Goal: Task Accomplishment & Management: Use online tool/utility

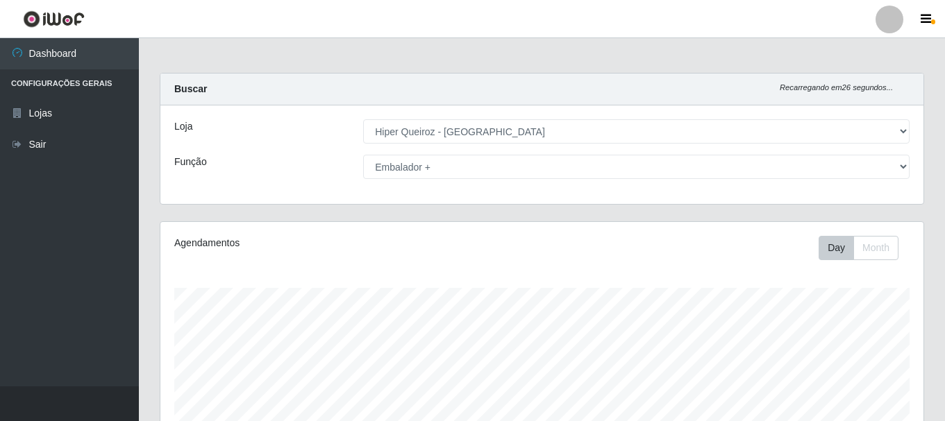
select select "513"
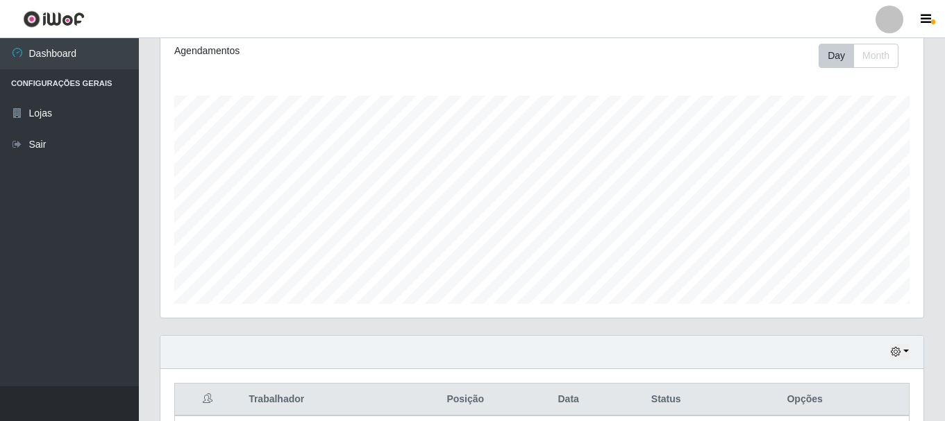
scroll to position [208, 0]
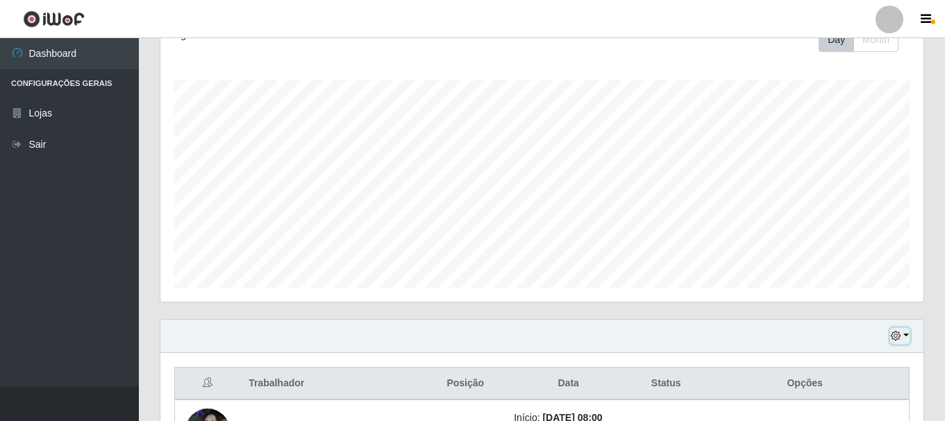
click at [906, 337] on button "button" at bounding box center [899, 336] width 19 height 16
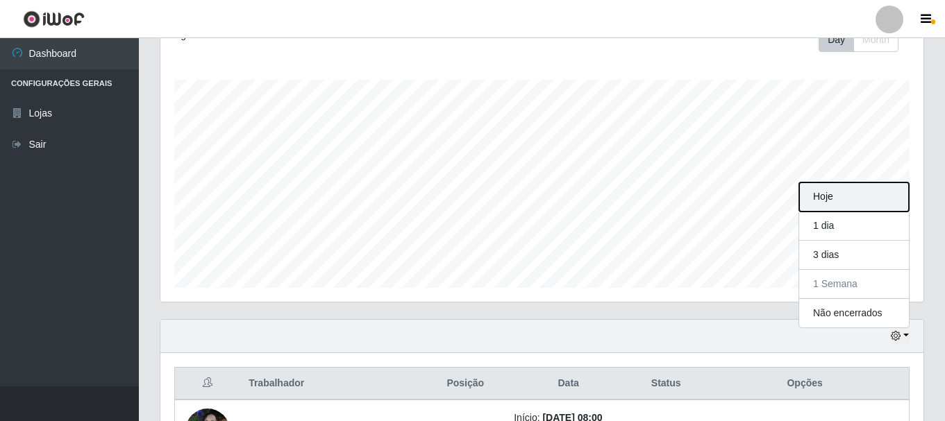
click at [868, 200] on button "Hoje" at bounding box center [854, 197] width 110 height 29
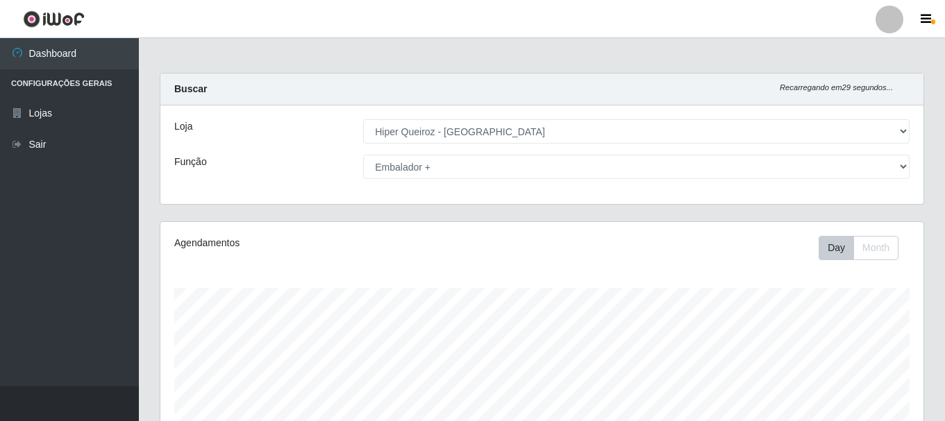
scroll to position [253, 0]
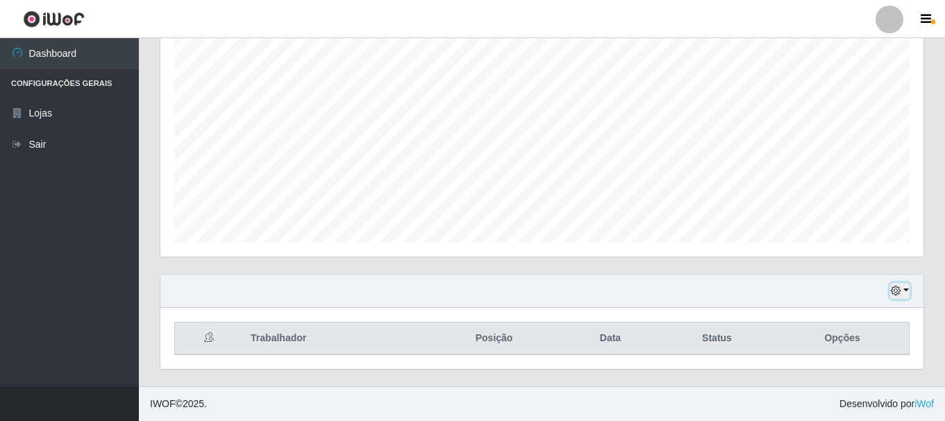
click at [907, 285] on button "button" at bounding box center [899, 291] width 19 height 16
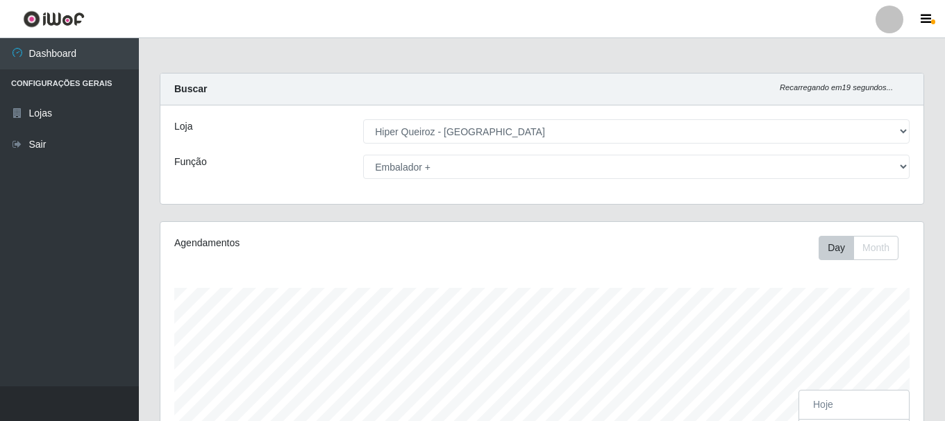
scroll to position [288, 763]
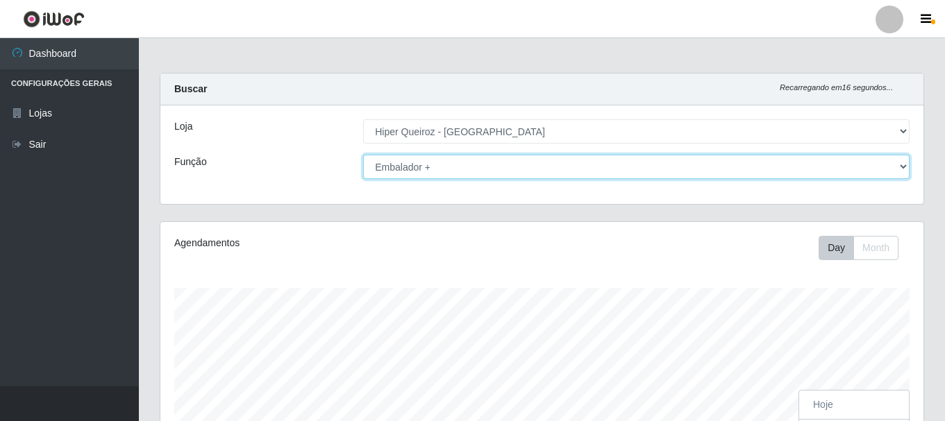
click at [902, 167] on select "[Selecione...] Embalador Embalador + Embalador ++ Operador de Caixa + Operador …" at bounding box center [636, 167] width 546 height 24
click at [363, 155] on select "[Selecione...] Embalador Embalador + Embalador ++ Operador de Caixa + Operador …" at bounding box center [636, 167] width 546 height 24
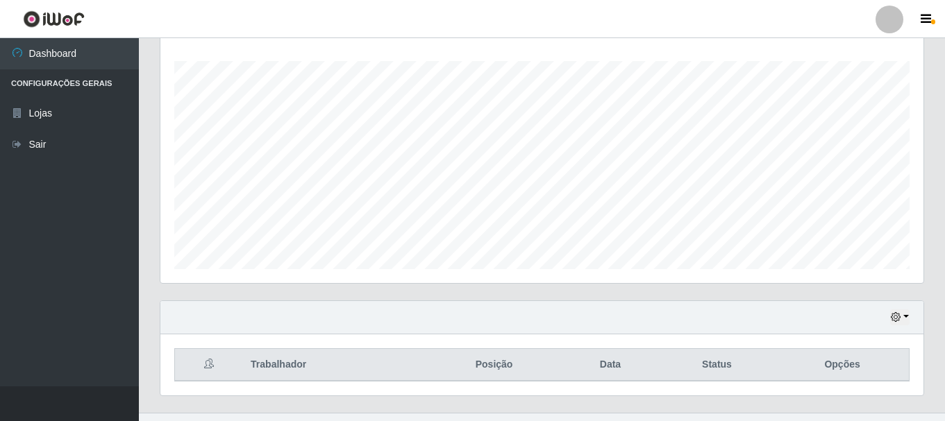
scroll to position [0, 0]
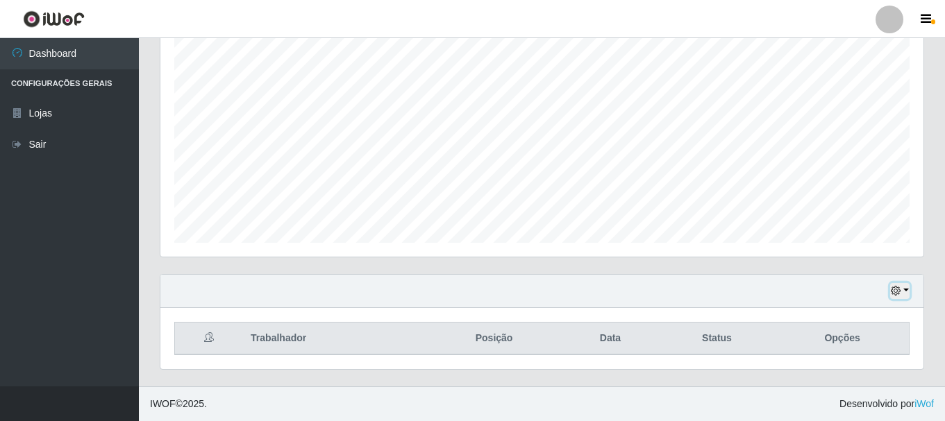
click at [905, 289] on button "button" at bounding box center [899, 291] width 19 height 16
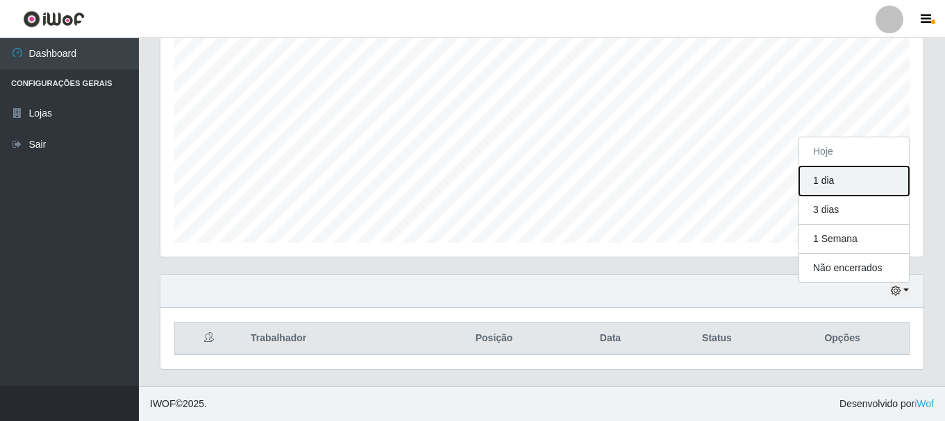
click at [822, 182] on button "1 dia" at bounding box center [854, 181] width 110 height 29
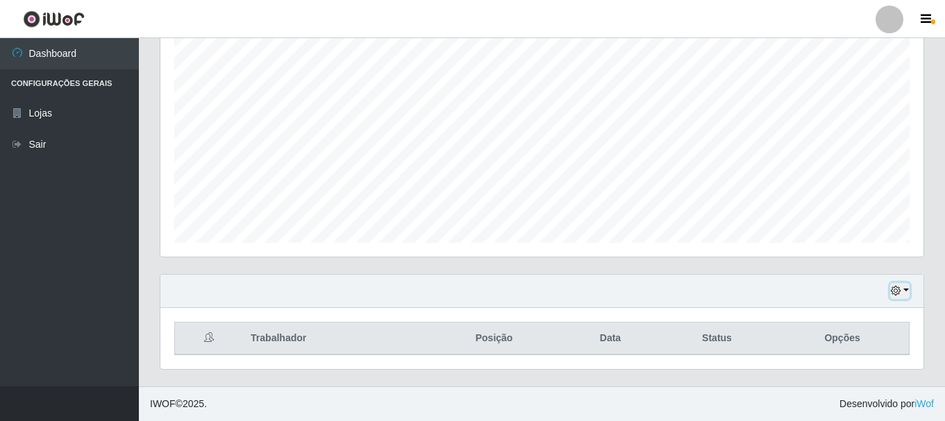
click at [903, 291] on button "button" at bounding box center [899, 291] width 19 height 16
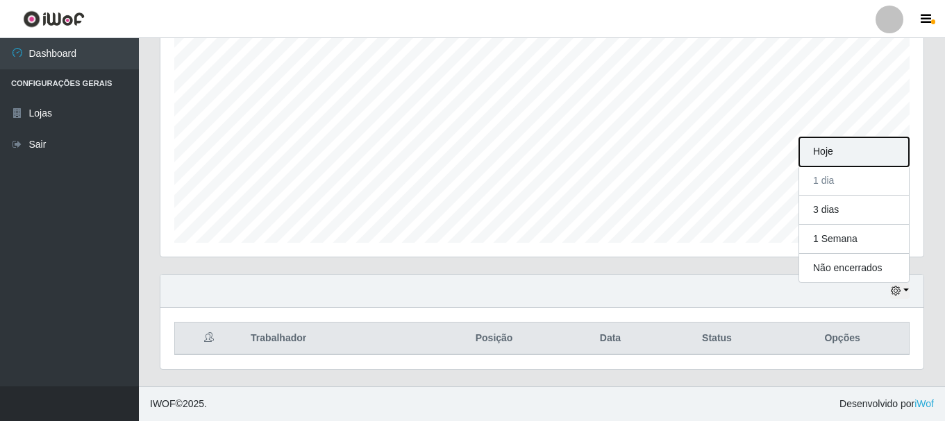
click at [811, 150] on button "Hoje" at bounding box center [854, 151] width 110 height 29
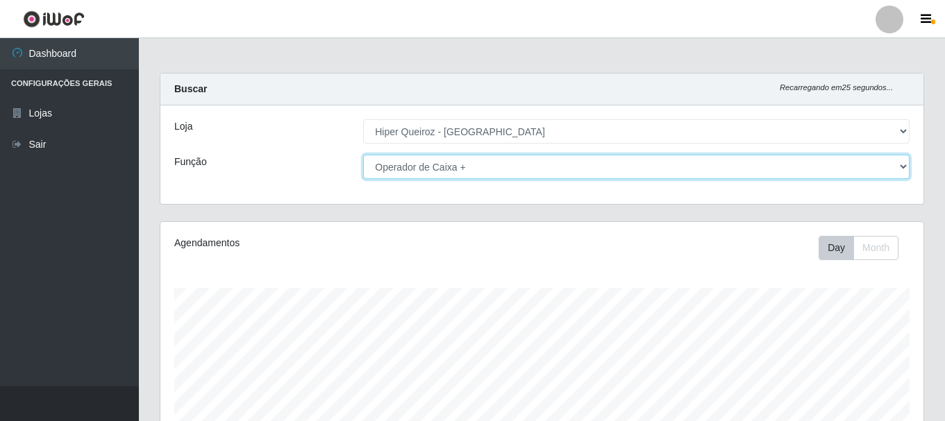
click at [898, 161] on select "[Selecione...] Embalador Embalador + Embalador ++ Operador de Caixa + Operador …" at bounding box center [636, 167] width 546 height 24
click at [363, 155] on select "[Selecione...] Embalador Embalador + Embalador ++ Operador de Caixa + Operador …" at bounding box center [636, 167] width 546 height 24
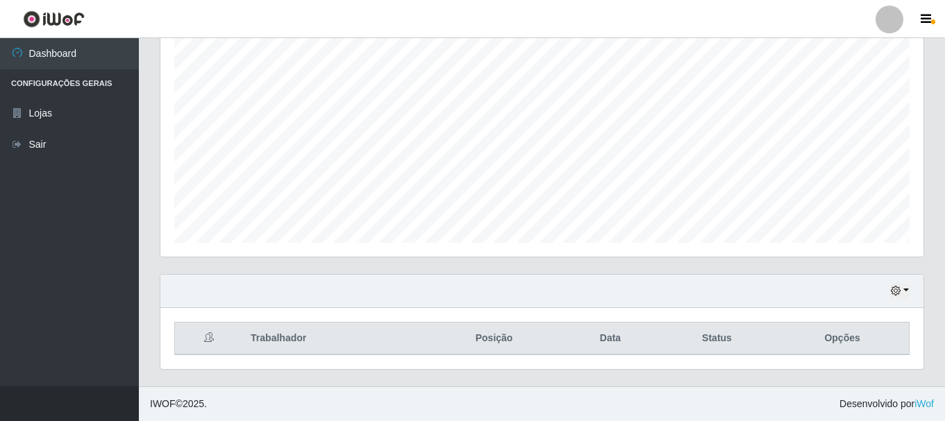
click at [300, 338] on th "Trabalhador" at bounding box center [333, 339] width 183 height 33
click at [206, 333] on icon at bounding box center [209, 338] width 10 height 10
click at [701, 337] on th "Status" at bounding box center [716, 339] width 117 height 33
click at [896, 288] on icon "button" at bounding box center [896, 291] width 10 height 10
click at [896, 287] on icon "button" at bounding box center [896, 291] width 10 height 10
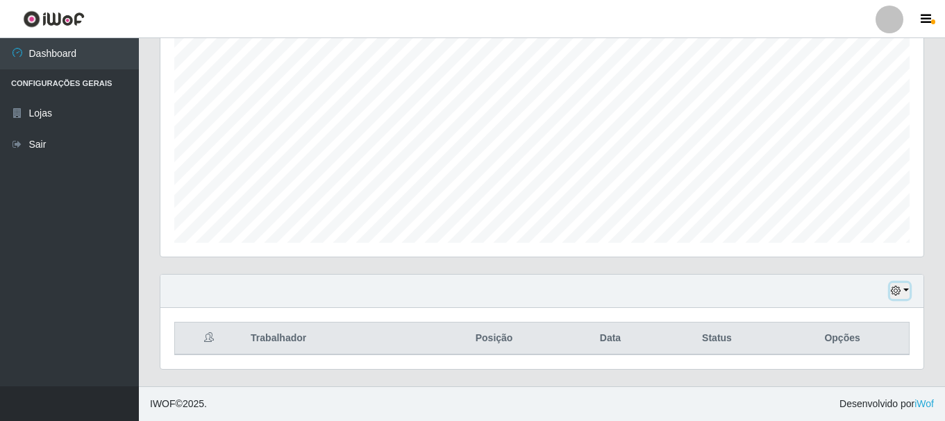
click at [904, 289] on button "button" at bounding box center [899, 291] width 19 height 16
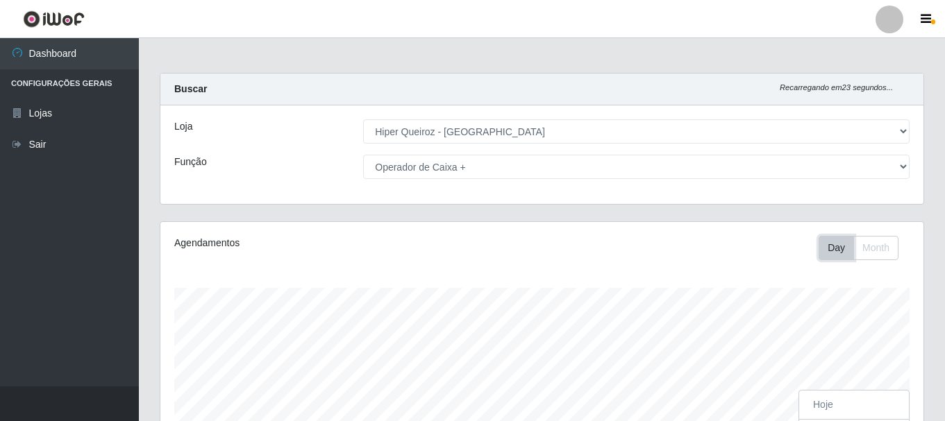
click at [834, 246] on button "Day" at bounding box center [835, 248] width 35 height 24
click at [889, 246] on button "Month" at bounding box center [875, 248] width 45 height 24
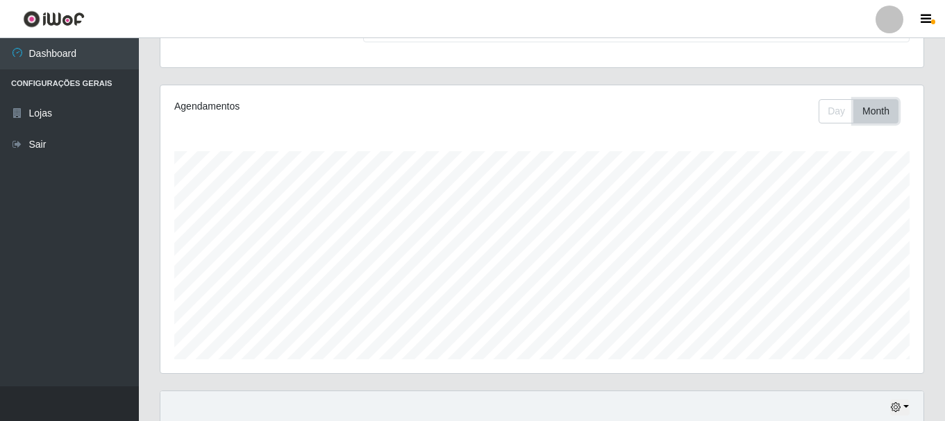
scroll to position [0, 0]
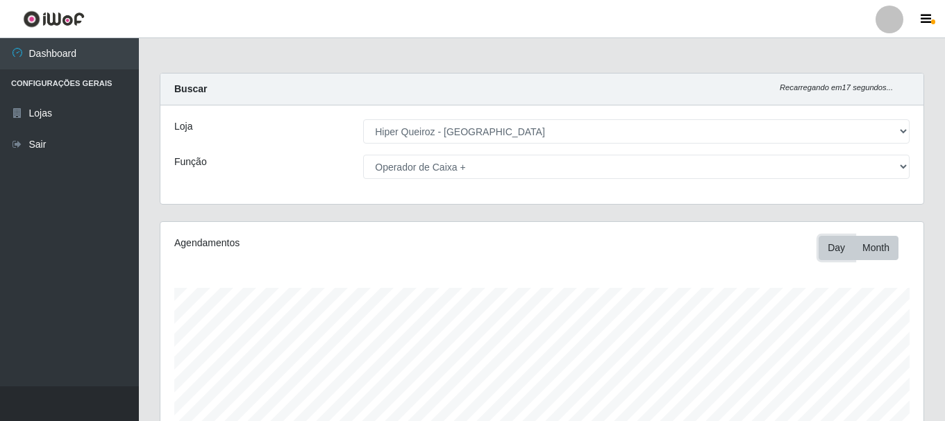
click at [845, 248] on button "Day" at bounding box center [835, 248] width 35 height 24
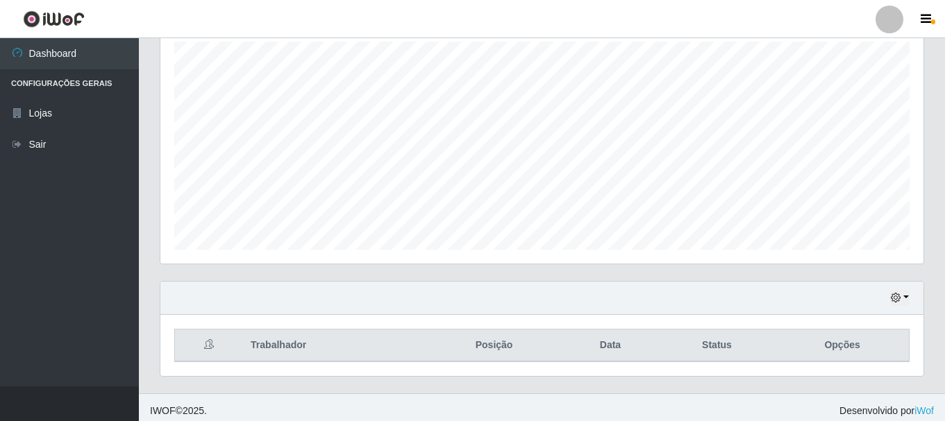
scroll to position [253, 0]
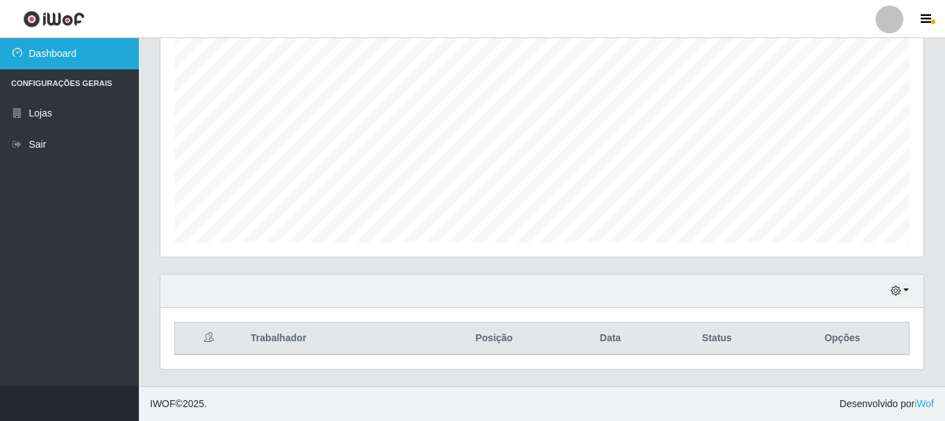
click at [53, 47] on link "Dashboard" at bounding box center [69, 53] width 139 height 31
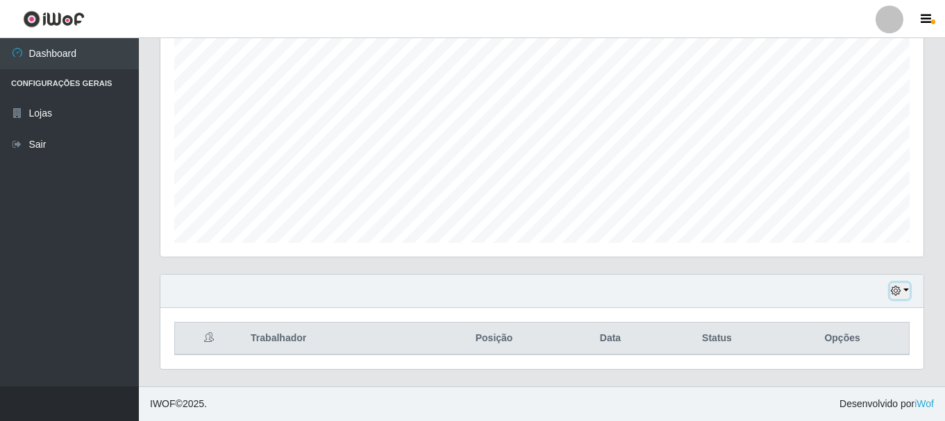
click at [902, 289] on button "button" at bounding box center [899, 291] width 19 height 16
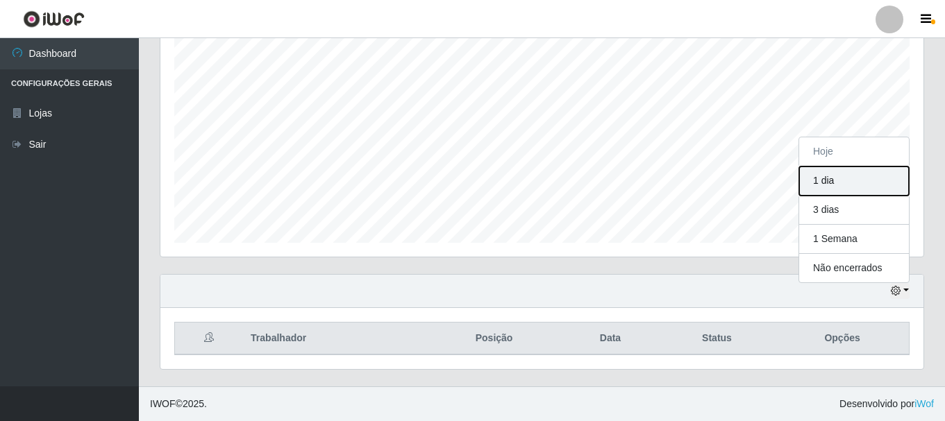
click at [845, 182] on button "1 dia" at bounding box center [854, 181] width 110 height 29
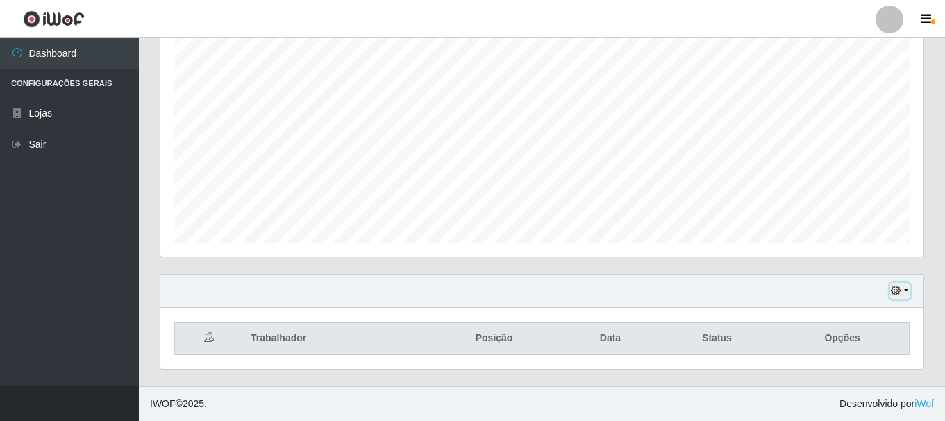
click at [900, 288] on icon "button" at bounding box center [896, 291] width 10 height 10
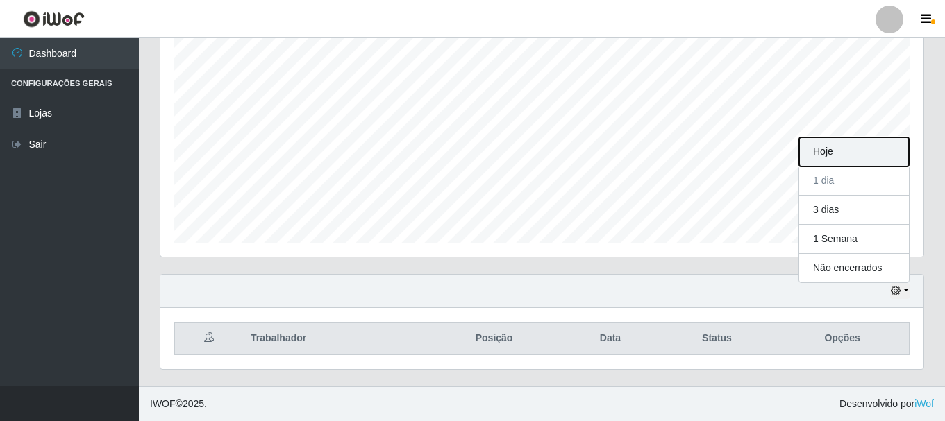
click at [849, 154] on button "Hoje" at bounding box center [854, 151] width 110 height 29
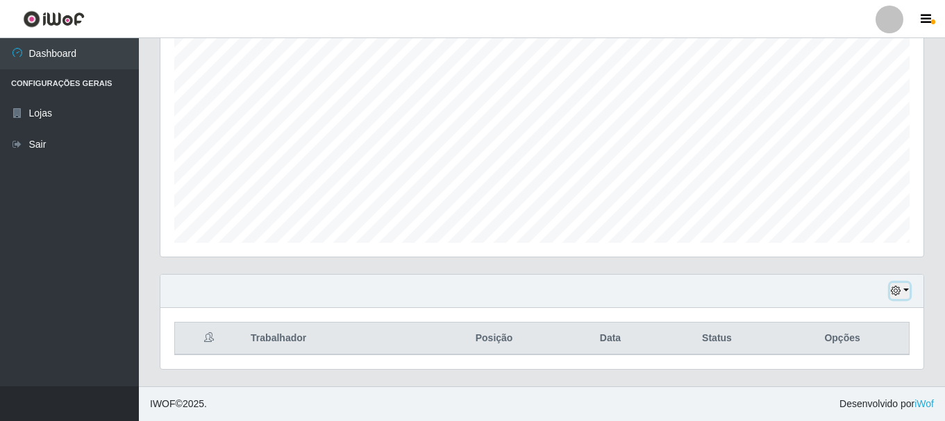
click at [907, 288] on button "button" at bounding box center [899, 291] width 19 height 16
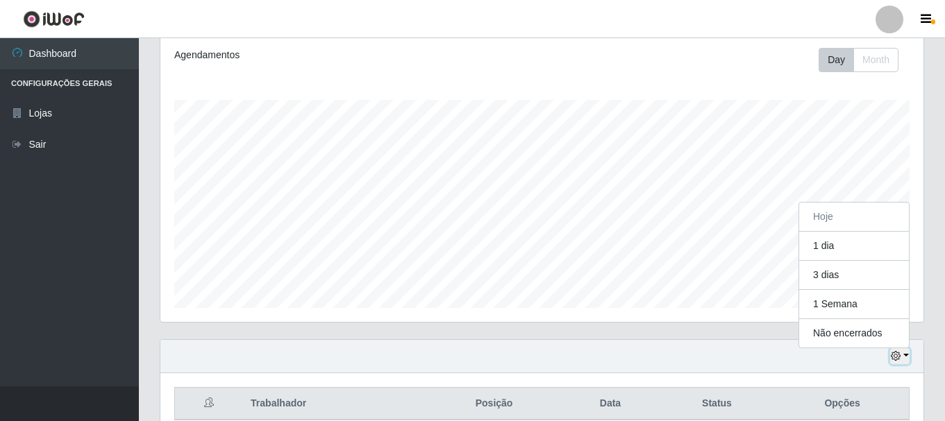
scroll to position [208, 0]
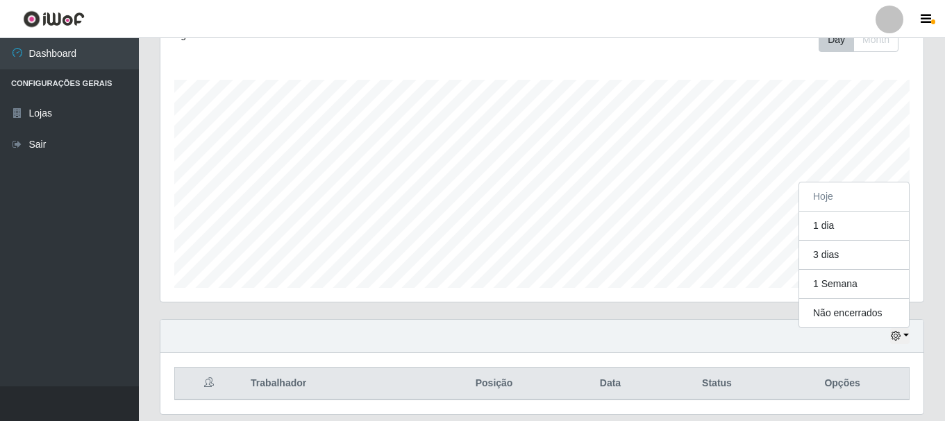
click at [501, 389] on th "Posição" at bounding box center [494, 384] width 137 height 33
click at [928, 19] on icon "button" at bounding box center [925, 19] width 10 height 12
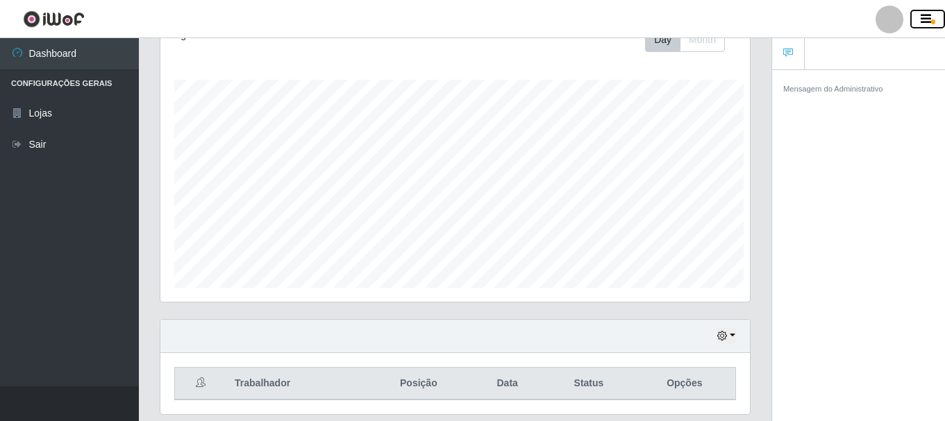
scroll to position [288, 589]
click at [927, 18] on icon "button" at bounding box center [925, 19] width 10 height 12
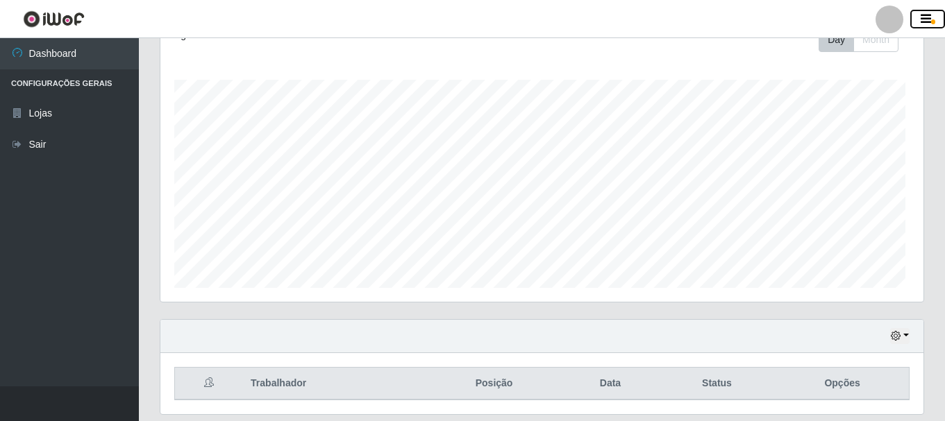
scroll to position [288, 763]
click at [909, 337] on button "button" at bounding box center [899, 336] width 19 height 16
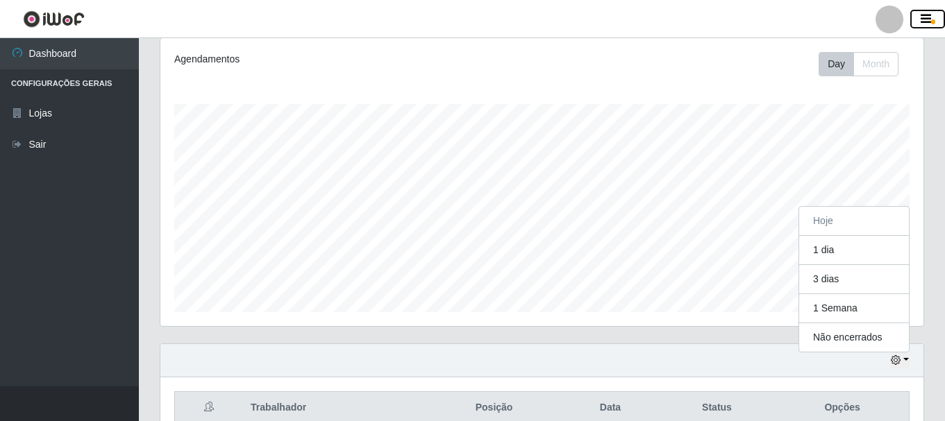
click at [928, 13] on icon "button" at bounding box center [925, 19] width 10 height 12
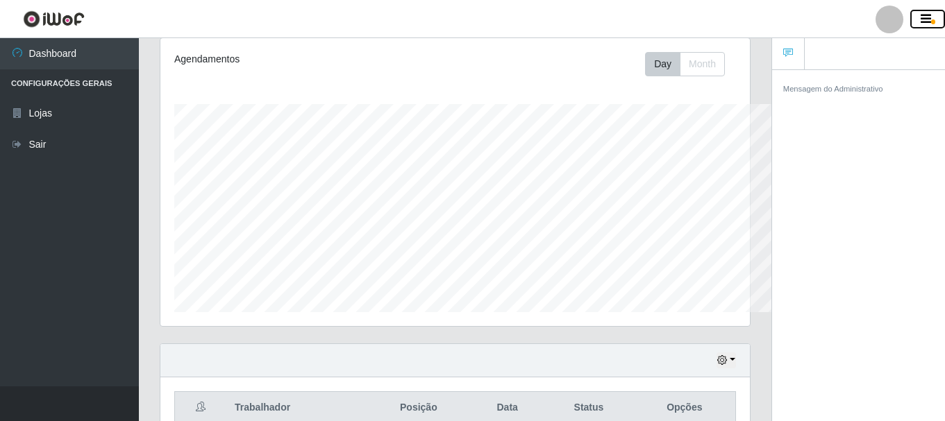
scroll to position [693904, 693602]
click at [928, 13] on icon "button" at bounding box center [925, 19] width 10 height 12
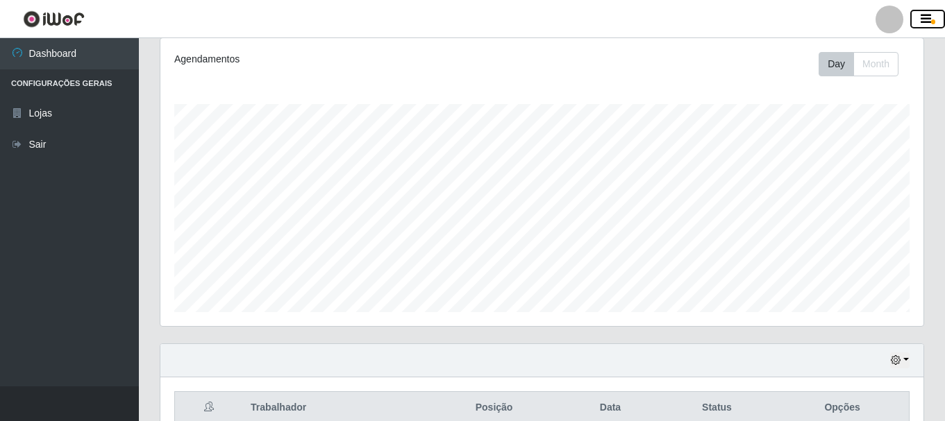
scroll to position [0, 0]
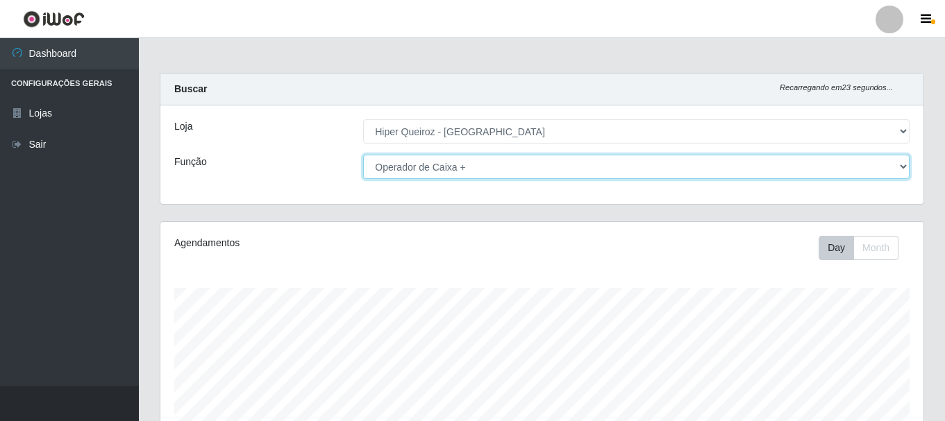
click at [458, 164] on select "[Selecione...] Embalador Embalador + Embalador ++ Operador de Caixa + Operador …" at bounding box center [636, 167] width 546 height 24
click at [363, 155] on select "[Selecione...] Embalador Embalador + Embalador ++ Operador de Caixa + Operador …" at bounding box center [636, 167] width 546 height 24
click at [900, 167] on select "[Selecione...] Embalador Embalador + Embalador ++ Operador de Caixa + Operador …" at bounding box center [636, 167] width 546 height 24
select select "70"
click at [363, 155] on select "[Selecione...] Embalador Embalador + Embalador ++ Operador de Caixa + Operador …" at bounding box center [636, 167] width 546 height 24
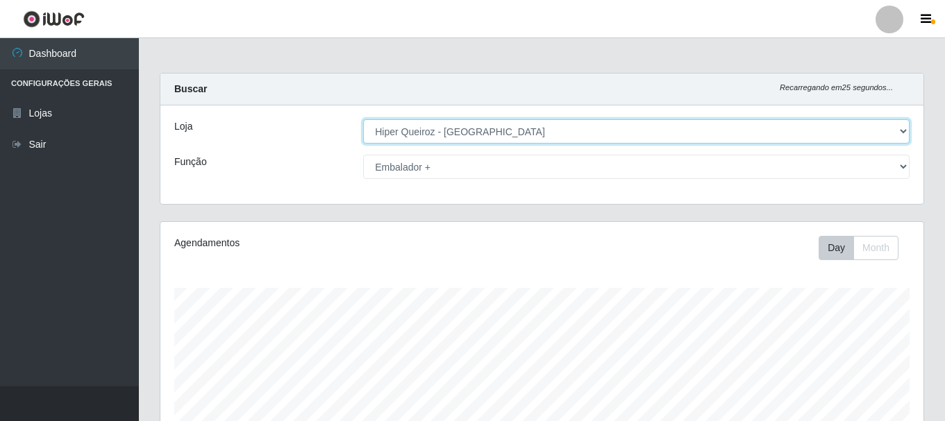
click at [902, 133] on select "[Selecione...] Hiper Queiroz - [GEOGRAPHIC_DATA]" at bounding box center [636, 131] width 546 height 24
click at [364, 119] on select "[Selecione...] Hiper Queiroz - [GEOGRAPHIC_DATA]" at bounding box center [636, 131] width 546 height 24
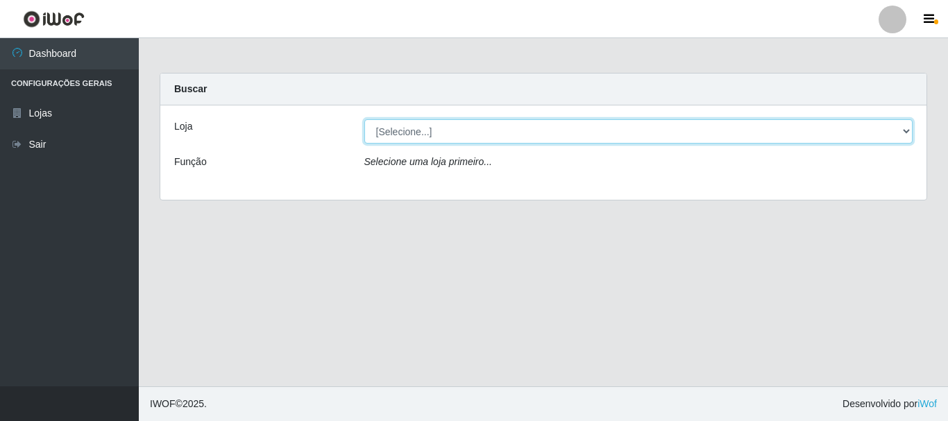
click at [906, 126] on select "[Selecione...] Hiper Queiroz - [GEOGRAPHIC_DATA]" at bounding box center [638, 131] width 549 height 24
select select "513"
click at [364, 119] on select "[Selecione...] Hiper Queiroz - [GEOGRAPHIC_DATA]" at bounding box center [638, 131] width 549 height 24
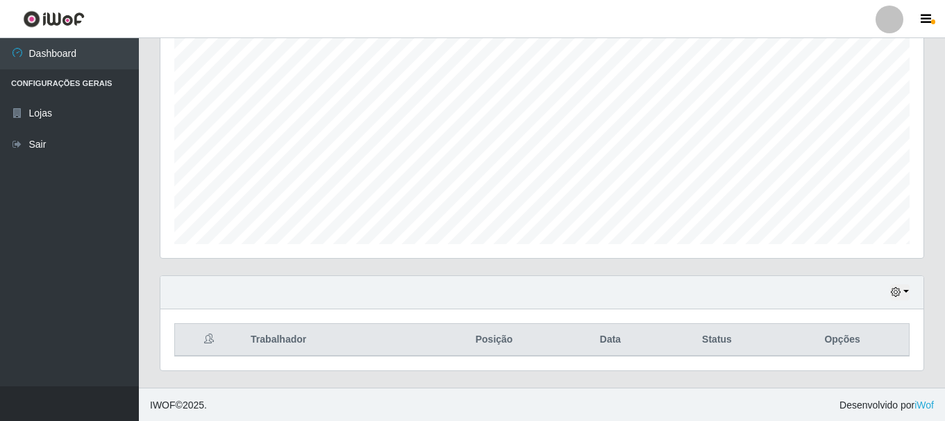
scroll to position [253, 0]
click at [905, 291] on button "button" at bounding box center [899, 291] width 19 height 16
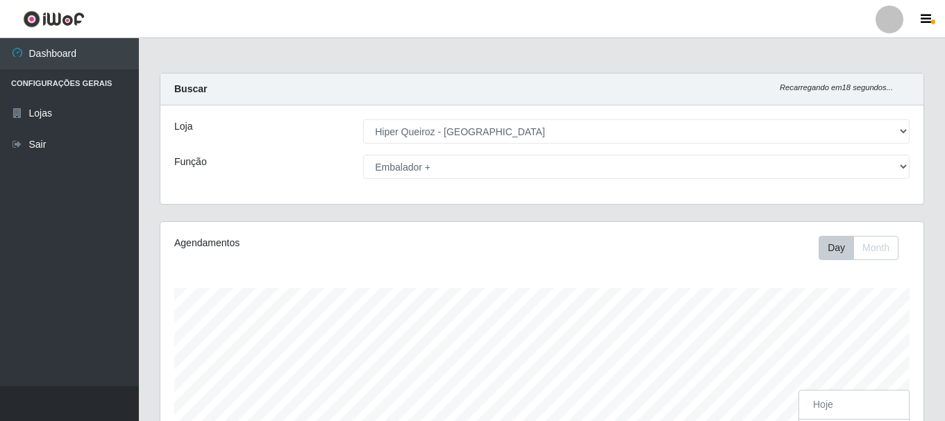
scroll to position [288, 763]
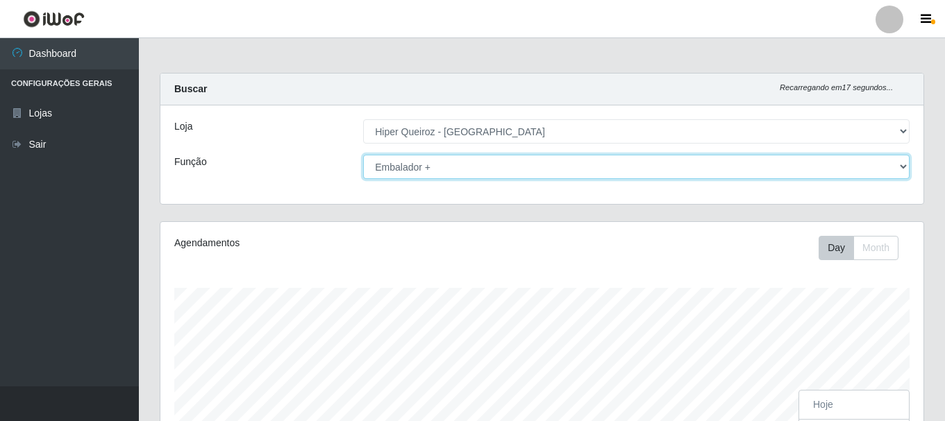
click at [902, 165] on select "[Selecione...] Embalador Embalador + Embalador ++ Operador de Caixa + Operador …" at bounding box center [636, 167] width 546 height 24
click at [363, 155] on select "[Selecione...] Embalador Embalador + Embalador ++ Operador de Caixa + Operador …" at bounding box center [636, 167] width 546 height 24
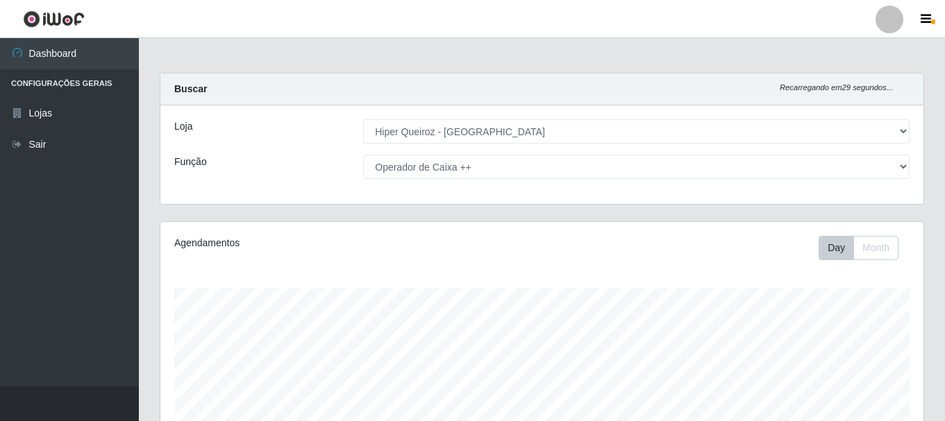
click at [645, 276] on div "Agendamentos Day Month 04/09 Agendamentos 42" at bounding box center [541, 366] width 763 height 288
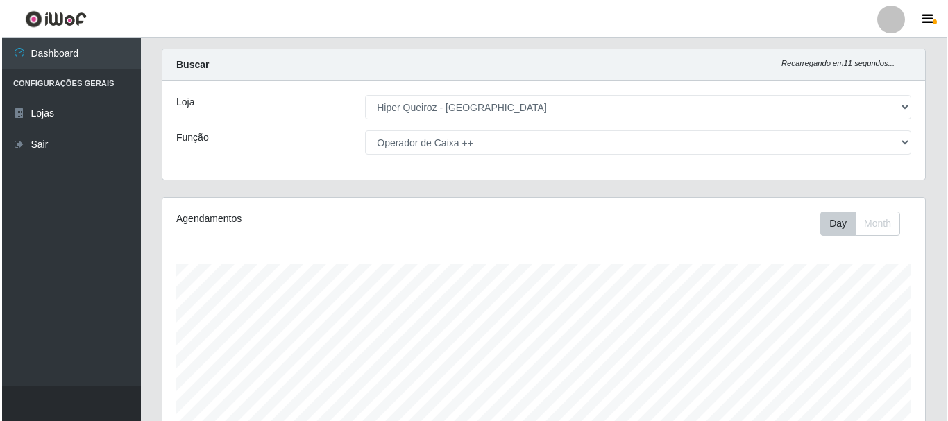
scroll to position [614, 0]
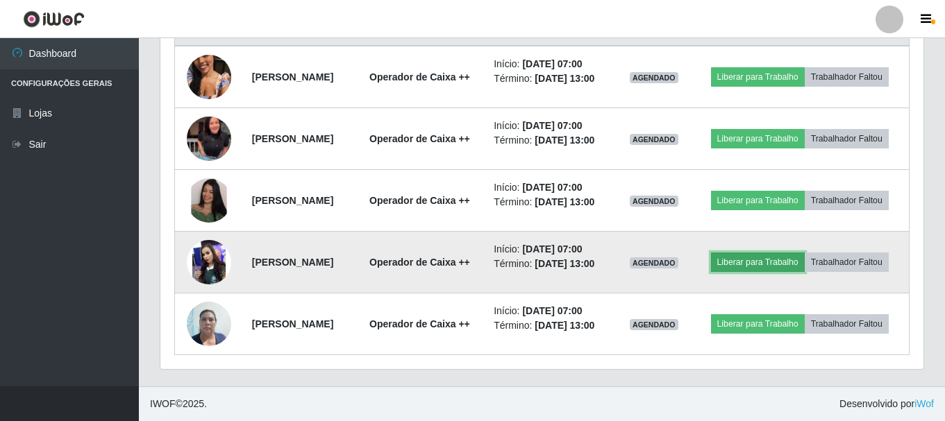
click at [805, 253] on button "Liberar para Trabalho" at bounding box center [758, 262] width 94 height 19
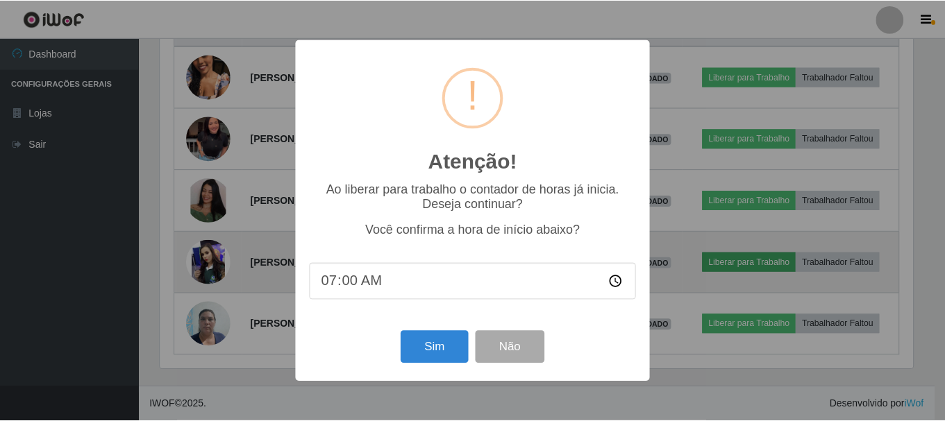
scroll to position [288, 756]
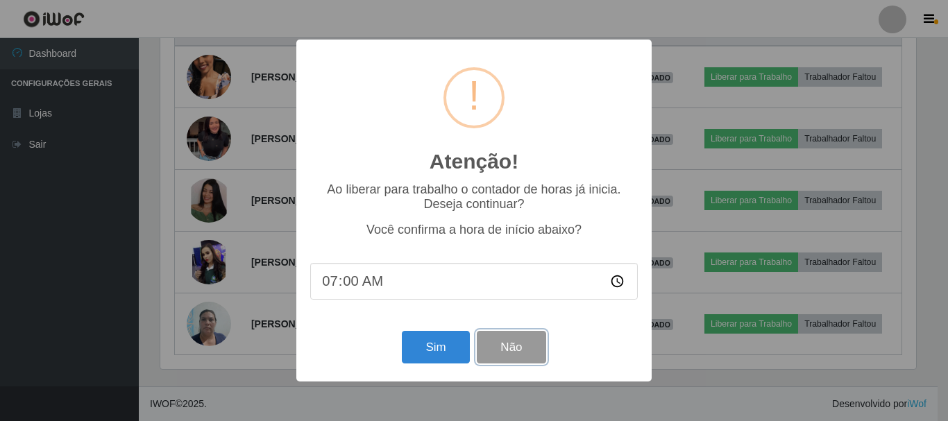
click at [514, 358] on button "Não" at bounding box center [511, 347] width 69 height 33
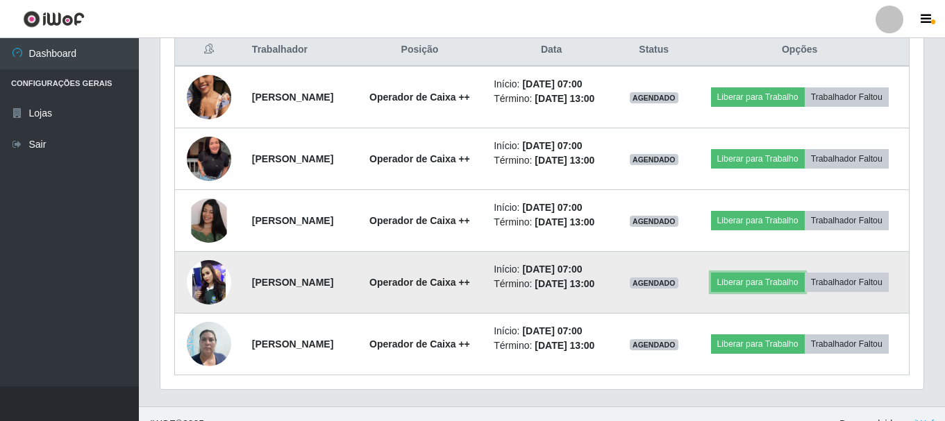
scroll to position [545, 0]
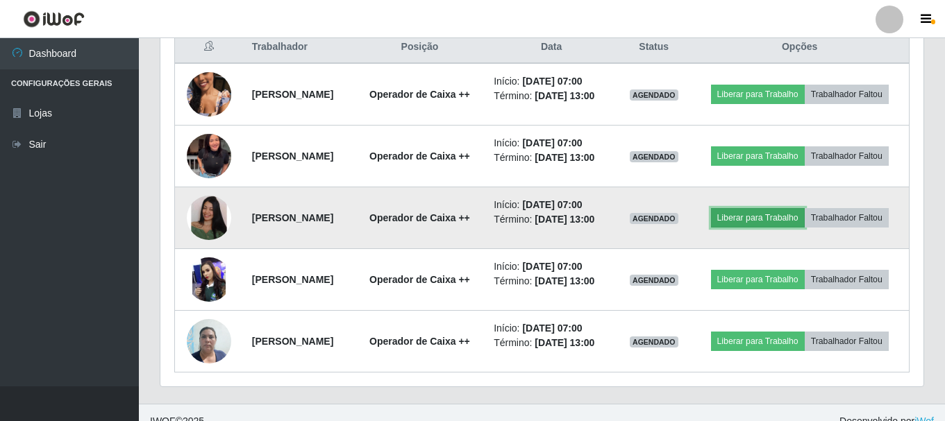
click at [805, 228] on button "Liberar para Trabalho" at bounding box center [758, 217] width 94 height 19
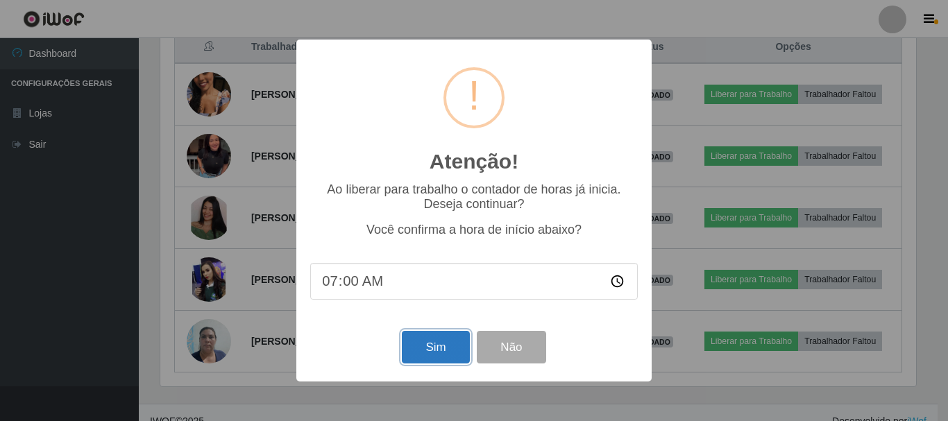
click at [447, 351] on button "Sim" at bounding box center [435, 347] width 67 height 33
click at [447, 351] on div "Atenção! × Ao liberar para trabalho o contador de horas já inicia. Deseja conti…" at bounding box center [473, 211] width 355 height 342
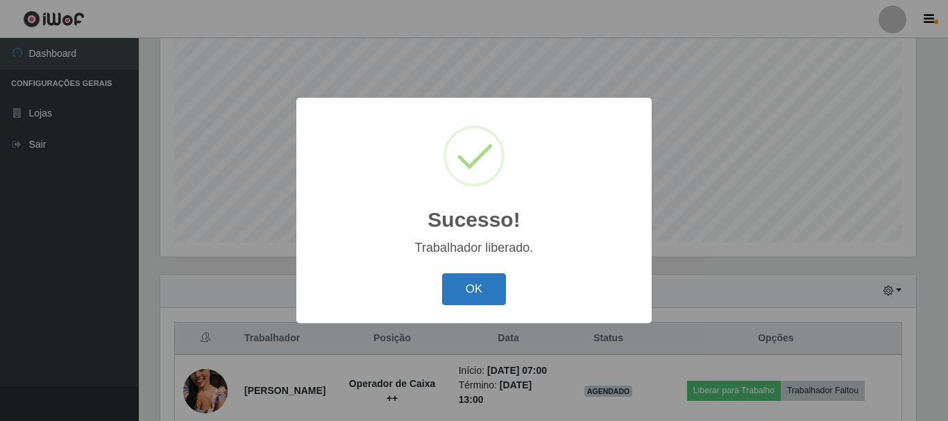
click at [485, 294] on button "OK" at bounding box center [474, 290] width 65 height 33
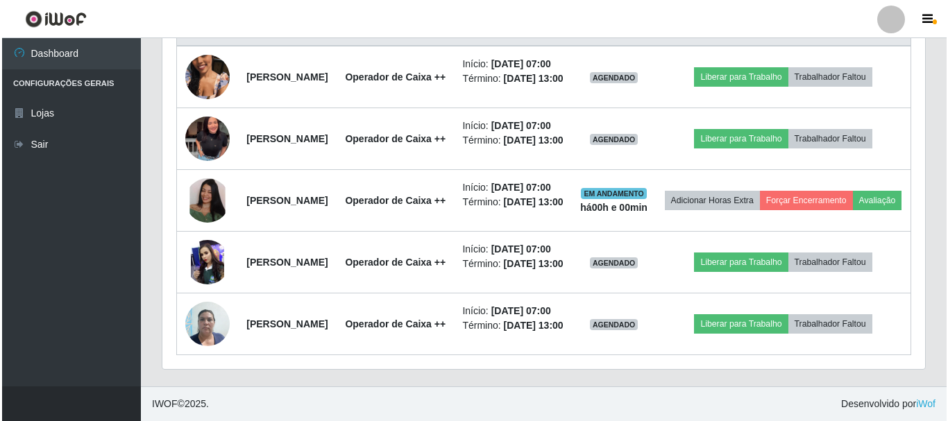
scroll to position [600, 0]
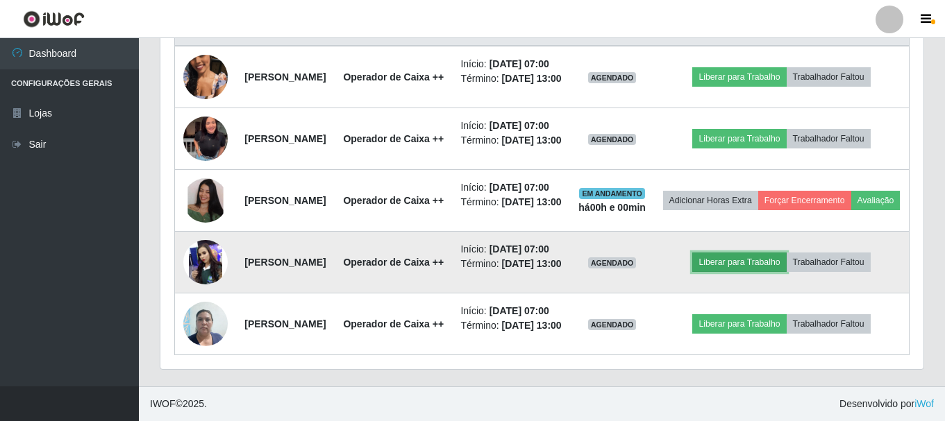
click at [739, 272] on button "Liberar para Trabalho" at bounding box center [739, 262] width 94 height 19
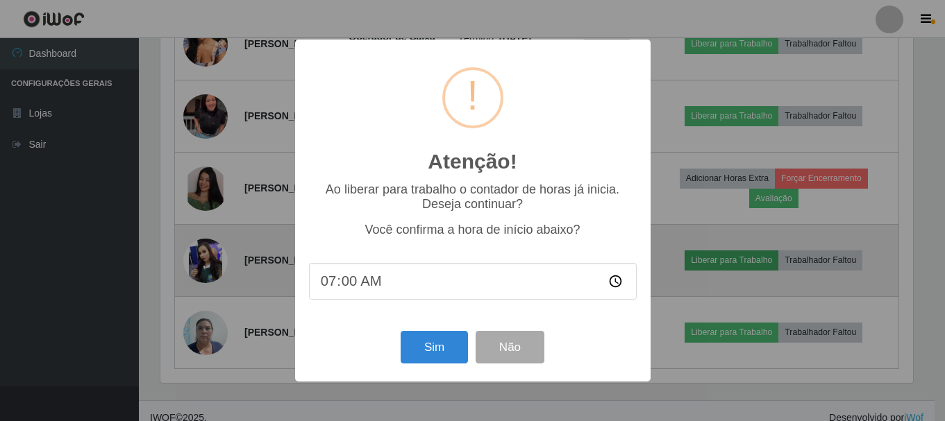
scroll to position [288, 756]
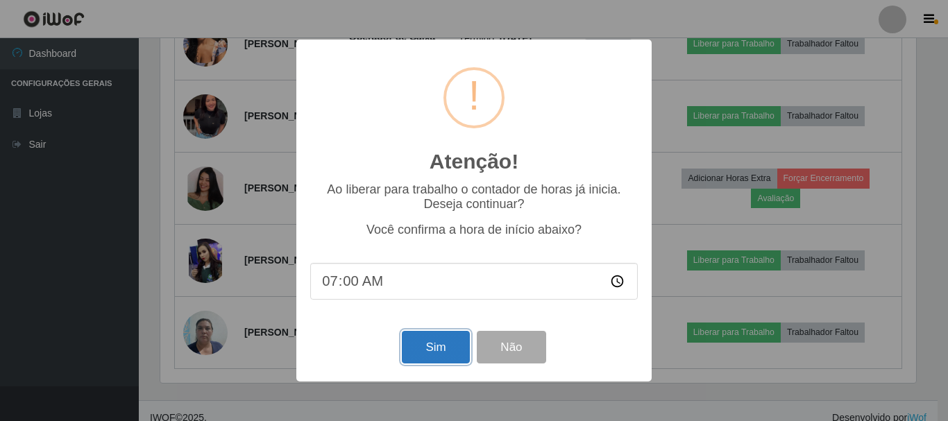
click at [445, 353] on button "Sim" at bounding box center [435, 347] width 67 height 33
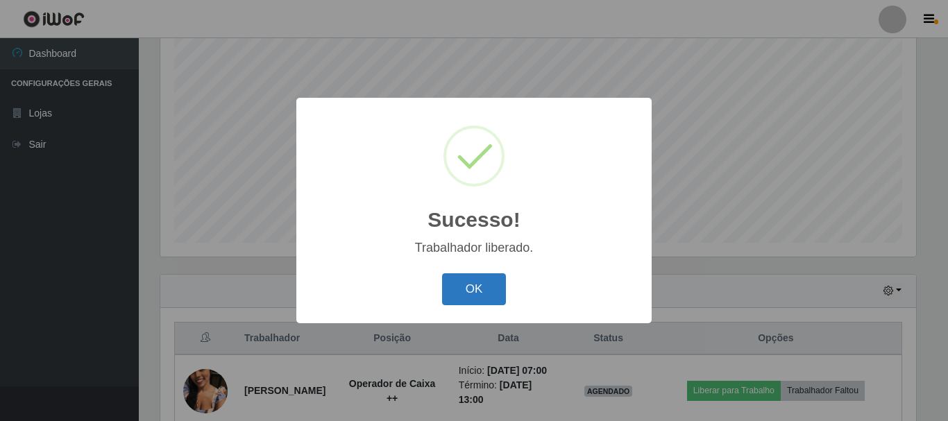
click at [462, 294] on button "OK" at bounding box center [474, 290] width 65 height 33
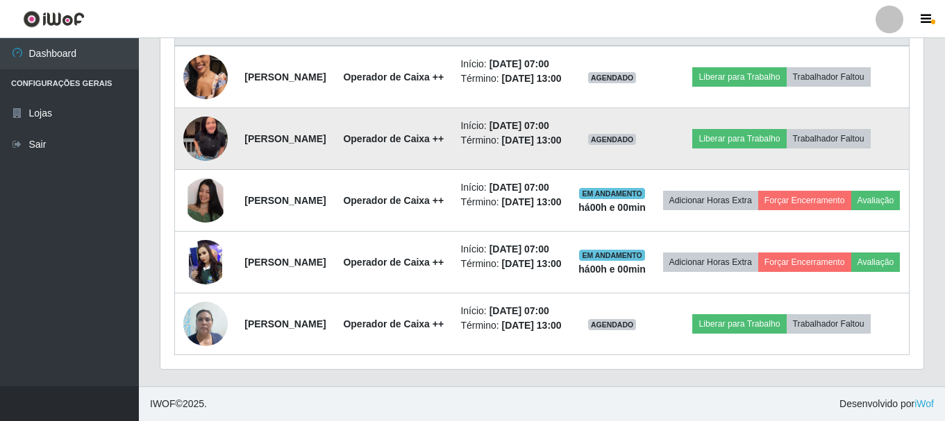
scroll to position [670, 0]
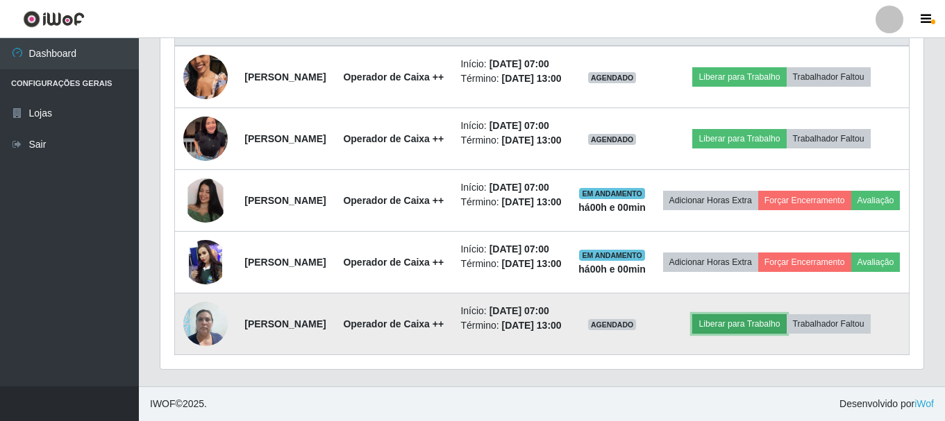
click at [739, 329] on button "Liberar para Trabalho" at bounding box center [739, 323] width 94 height 19
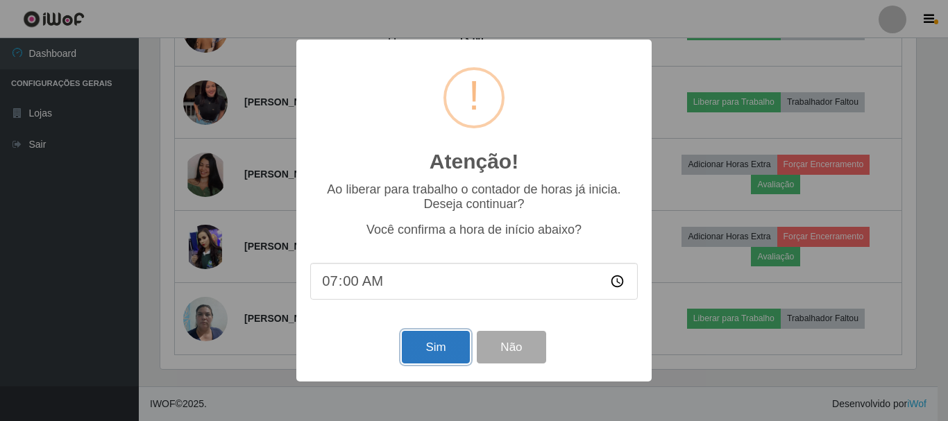
click at [423, 352] on button "Sim" at bounding box center [435, 347] width 67 height 33
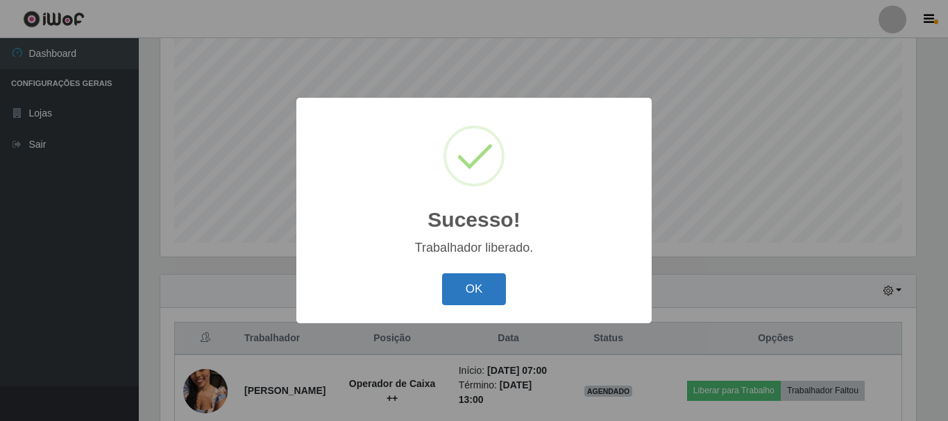
click at [488, 295] on button "OK" at bounding box center [474, 290] width 65 height 33
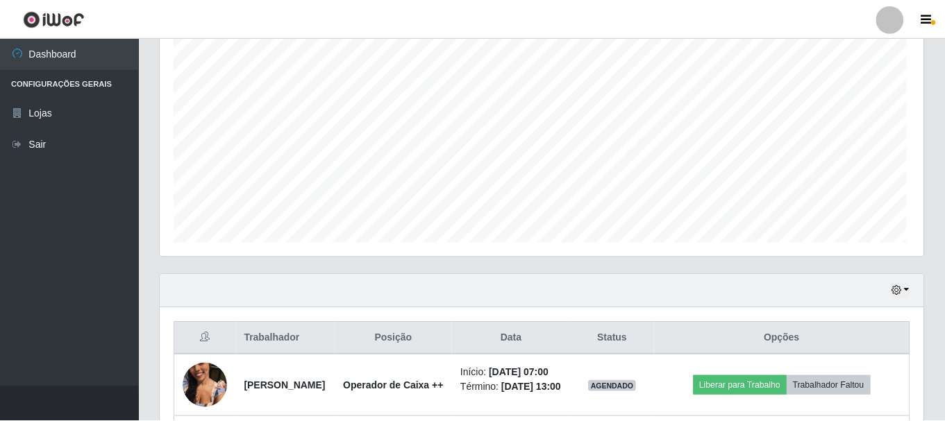
scroll to position [693904, 693429]
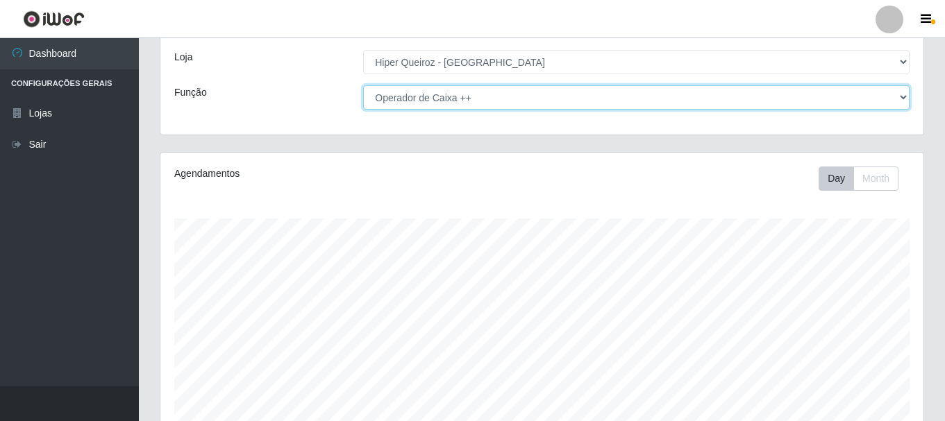
click at [900, 94] on select "[Selecione...] Embalador Embalador + Embalador ++ Operador de Caixa + Operador …" at bounding box center [636, 97] width 546 height 24
click at [363, 85] on select "[Selecione...] Embalador Embalador + Embalador ++ Operador de Caixa + Operador …" at bounding box center [636, 97] width 546 height 24
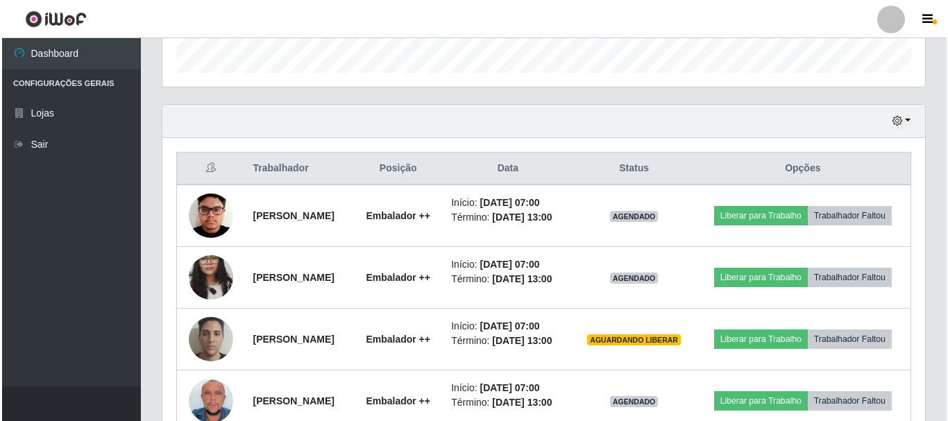
scroll to position [486, 0]
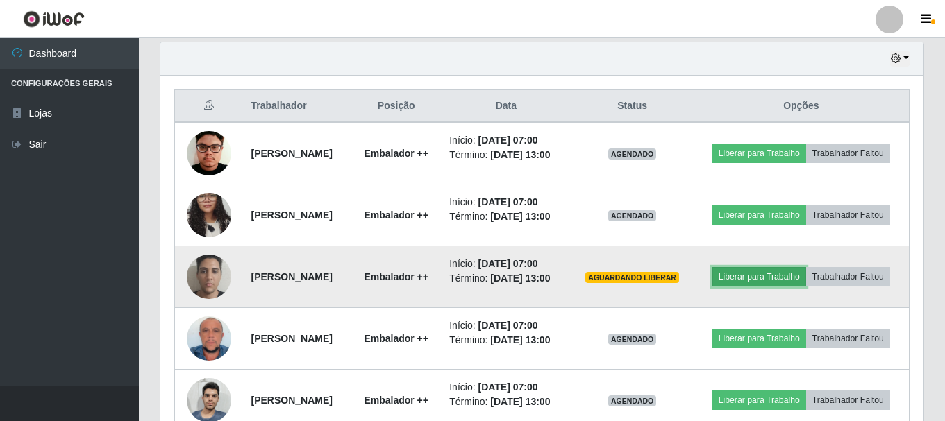
click at [788, 287] on button "Liberar para Trabalho" at bounding box center [759, 276] width 94 height 19
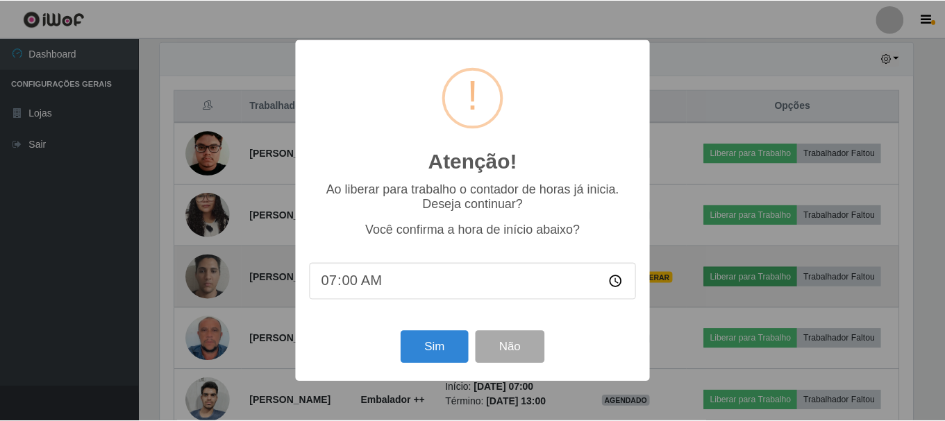
scroll to position [288, 756]
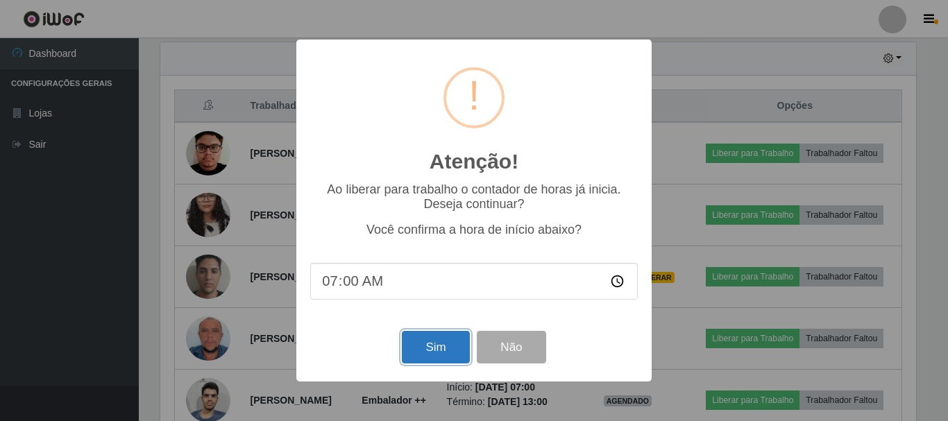
click at [448, 348] on button "Sim" at bounding box center [435, 347] width 67 height 33
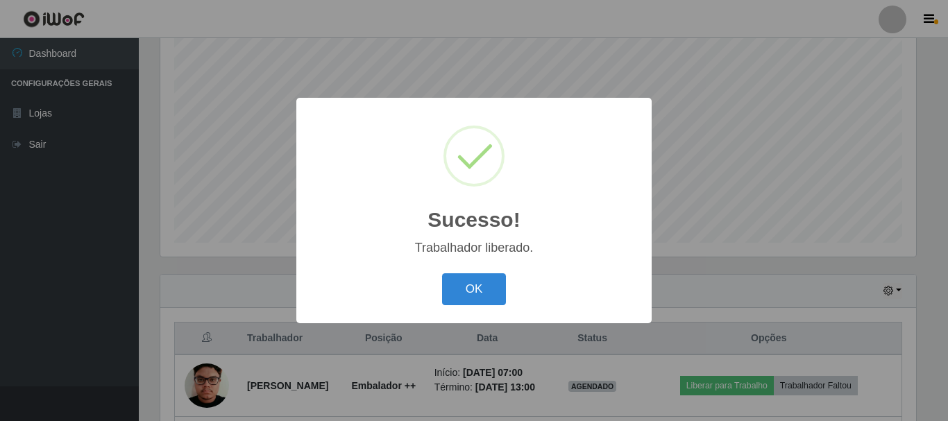
click at [485, 292] on button "OK" at bounding box center [474, 290] width 65 height 33
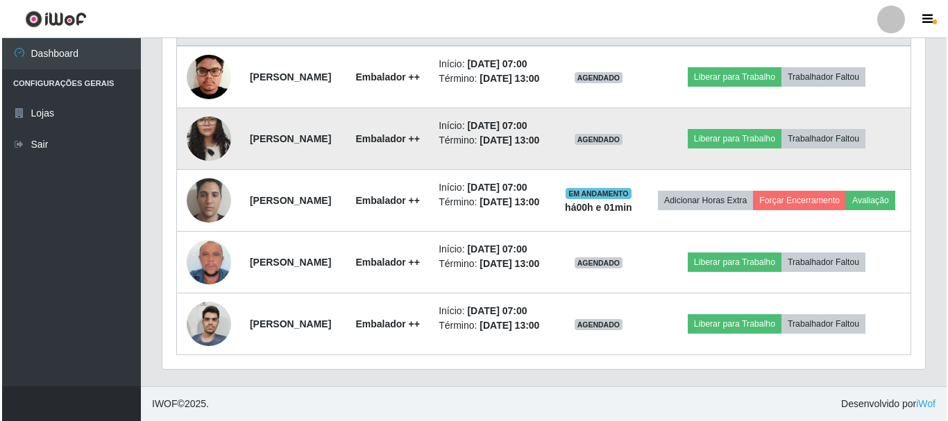
scroll to position [600, 0]
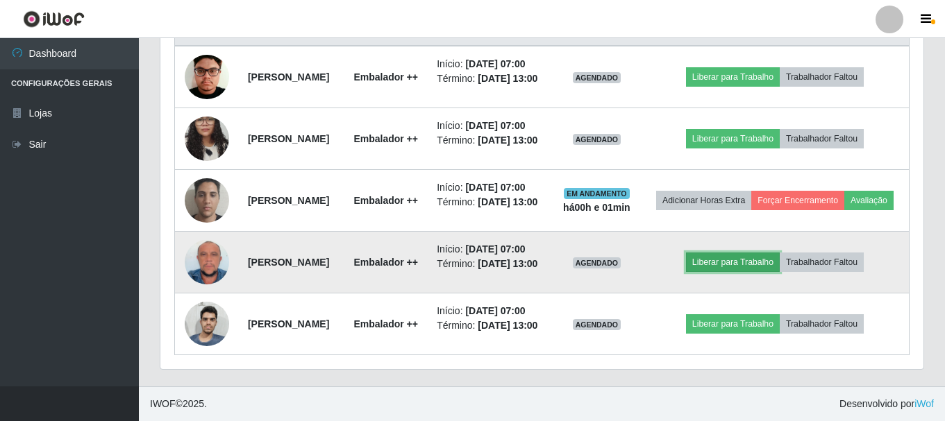
click at [768, 272] on button "Liberar para Trabalho" at bounding box center [733, 262] width 94 height 19
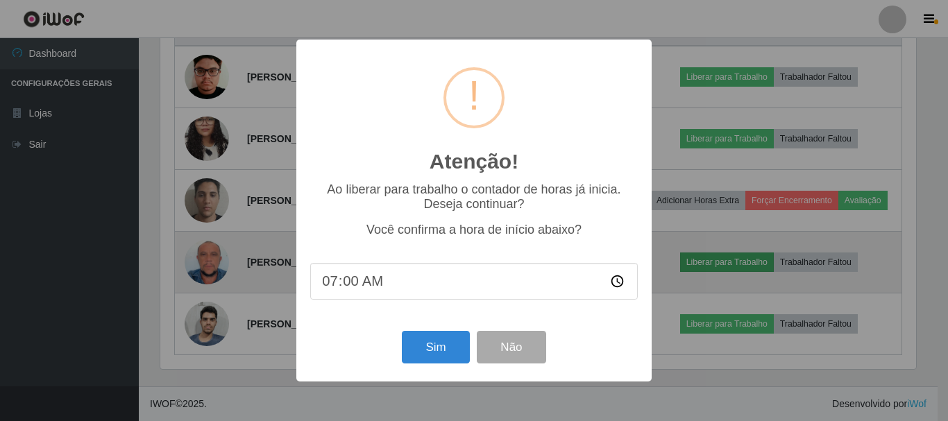
click at [768, 312] on div "Atenção! × Ao liberar para trabalho o contador de horas já inicia. Deseja conti…" at bounding box center [474, 210] width 948 height 421
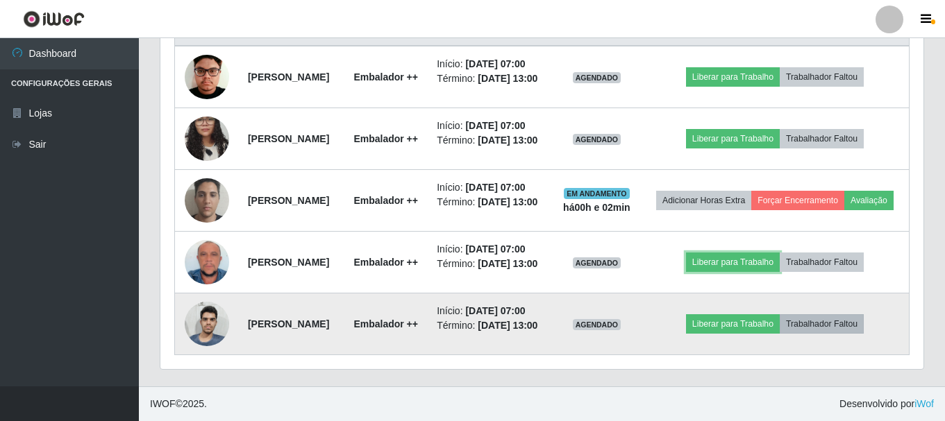
scroll to position [687, 0]
click at [850, 314] on button "Trabalhador Faltou" at bounding box center [822, 323] width 84 height 19
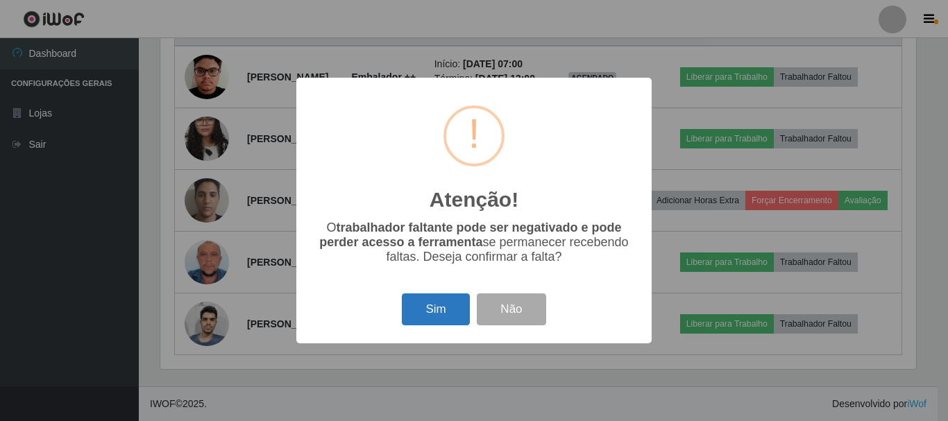
click at [428, 310] on button "Sim" at bounding box center [435, 310] width 67 height 33
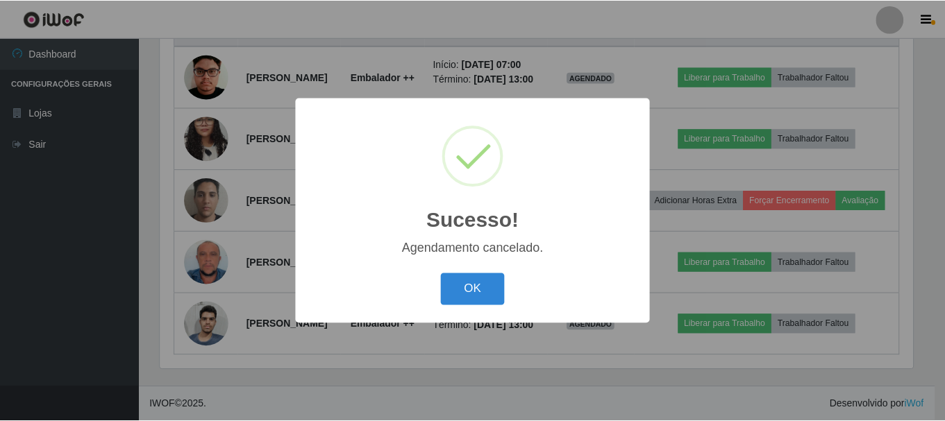
scroll to position [600, 0]
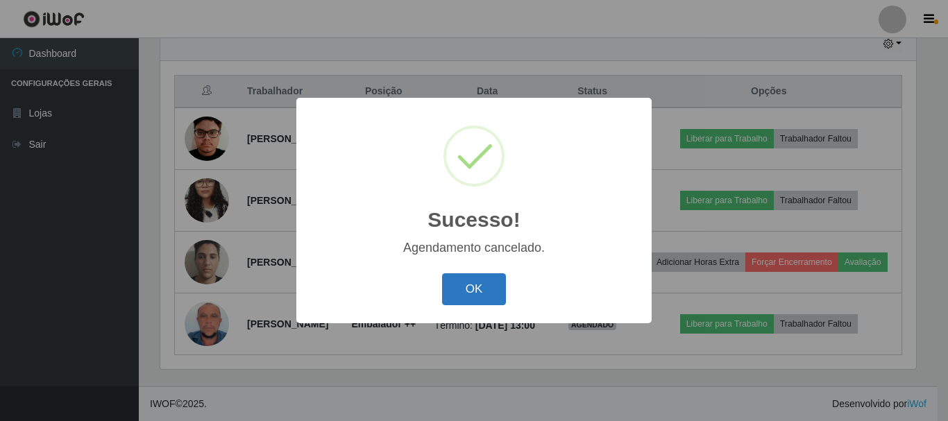
click at [487, 293] on button "OK" at bounding box center [474, 290] width 65 height 33
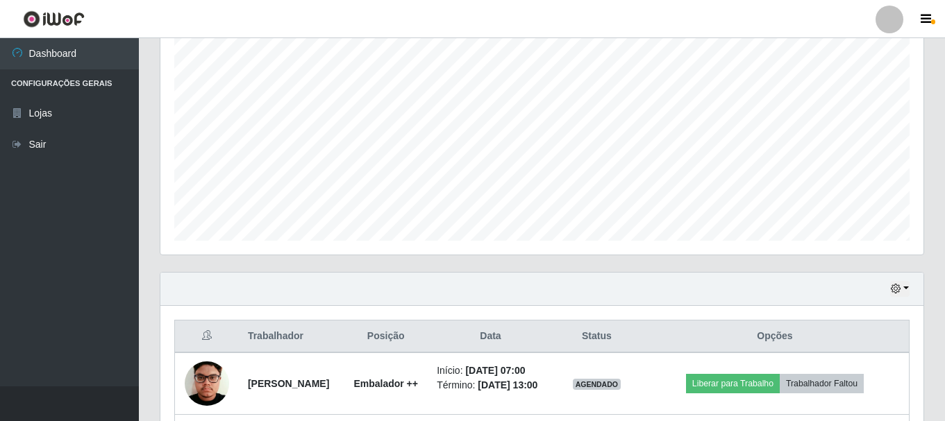
scroll to position [0, 0]
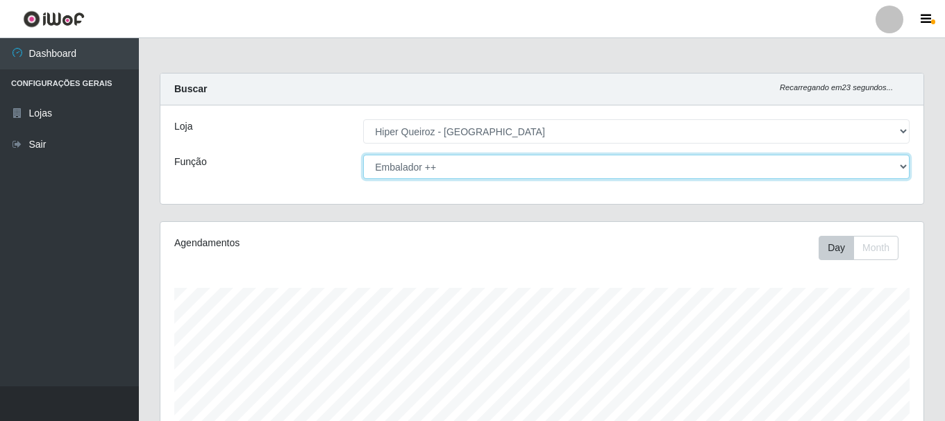
click at [905, 165] on select "[Selecione...] Embalador Embalador + Embalador ++ Operador de Caixa + Operador …" at bounding box center [636, 167] width 546 height 24
click at [363, 155] on select "[Selecione...] Embalador Embalador + Embalador ++ Operador de Caixa + Operador …" at bounding box center [636, 167] width 546 height 24
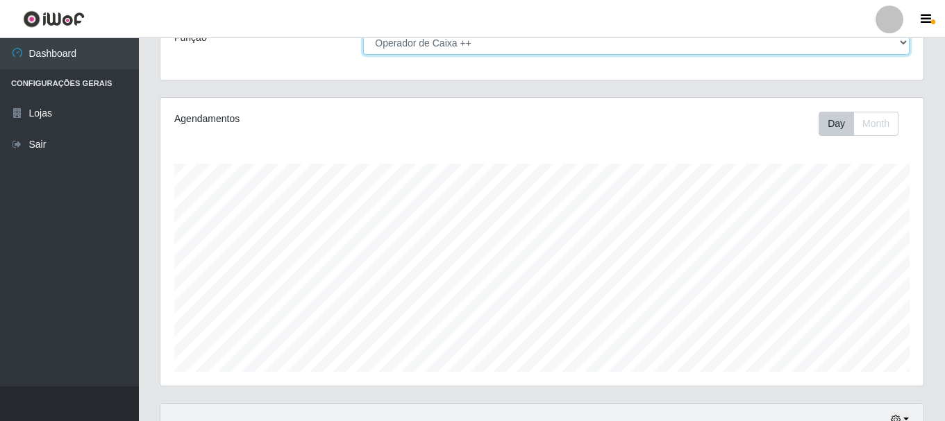
scroll to position [486, 0]
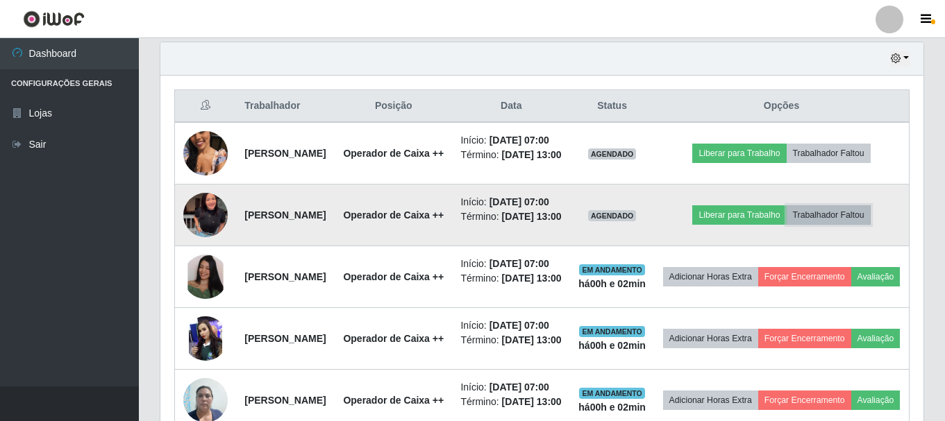
click at [832, 225] on button "Trabalhador Faltou" at bounding box center [829, 214] width 84 height 19
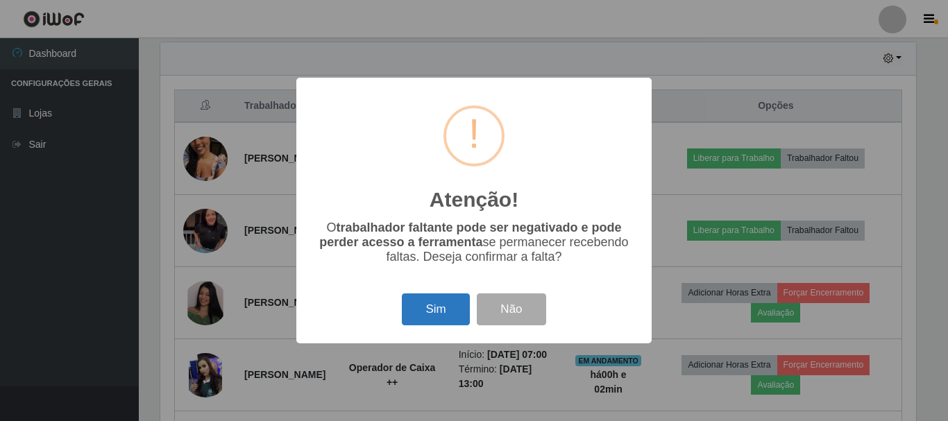
click at [440, 308] on button "Sim" at bounding box center [435, 310] width 67 height 33
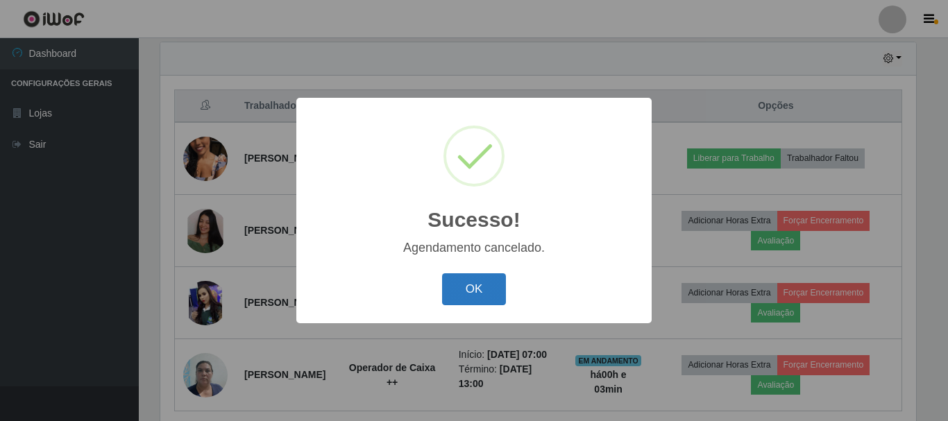
click at [466, 296] on button "OK" at bounding box center [474, 290] width 65 height 33
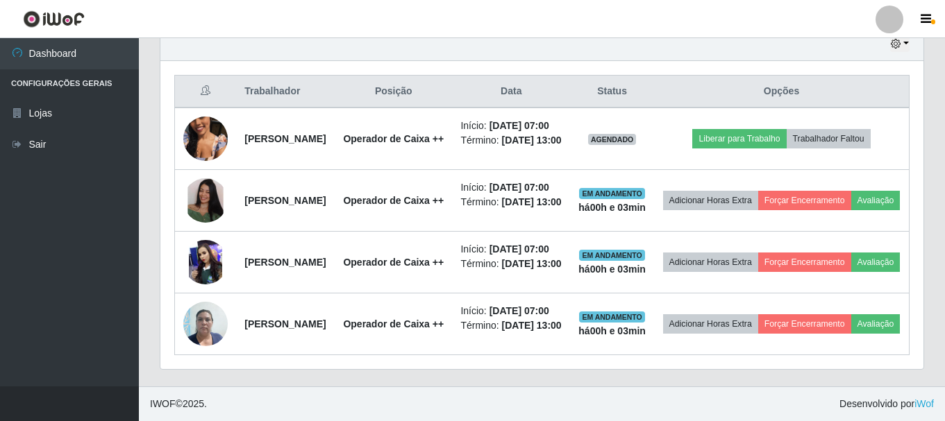
scroll to position [0, 0]
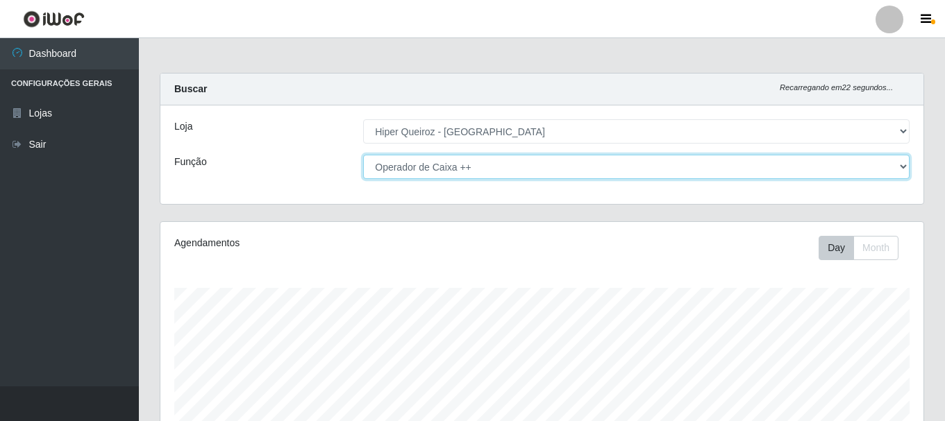
click at [903, 162] on select "[Selecione...] Embalador Embalador + Embalador ++ Operador de Caixa + Operador …" at bounding box center [636, 167] width 546 height 24
click at [363, 155] on select "[Selecione...] Embalador Embalador + Embalador ++ Operador de Caixa + Operador …" at bounding box center [636, 167] width 546 height 24
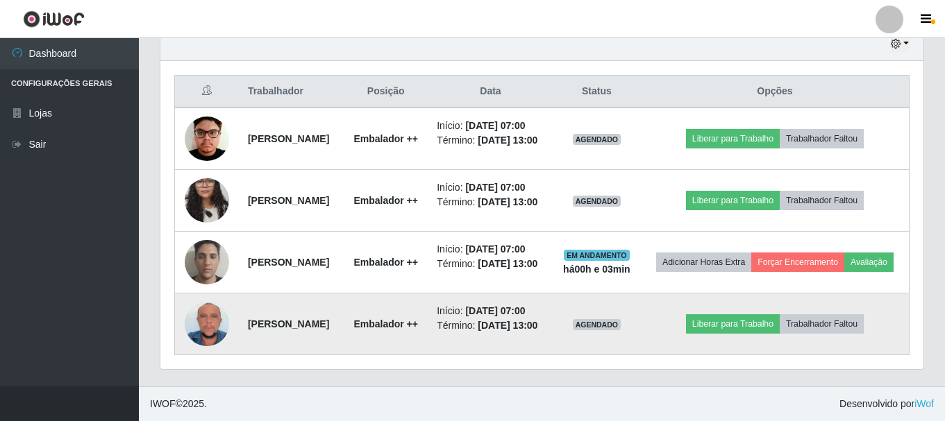
scroll to position [531, 0]
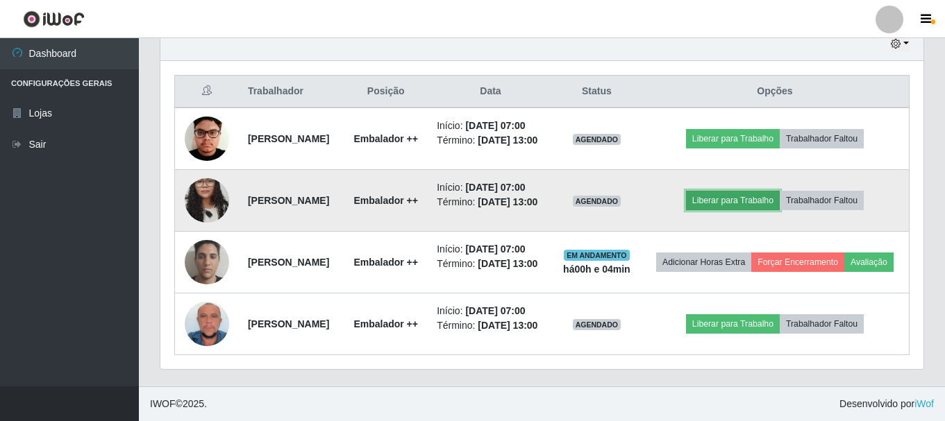
click at [737, 208] on button "Liberar para Trabalho" at bounding box center [733, 200] width 94 height 19
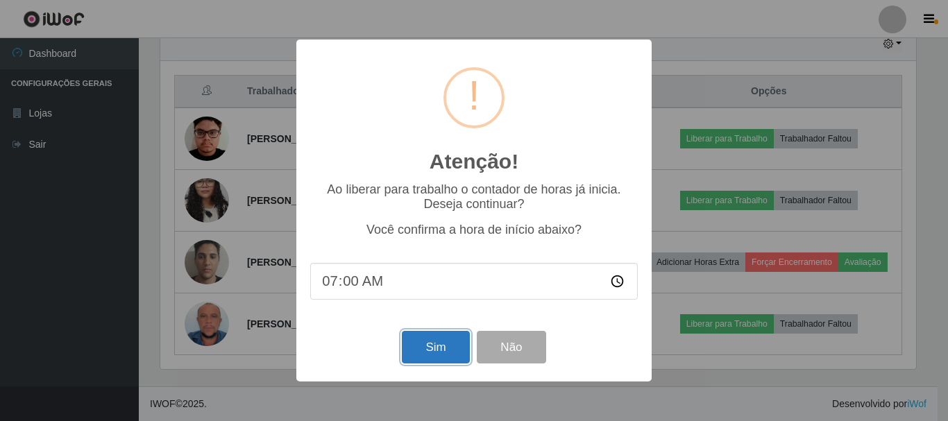
click at [410, 347] on button "Sim" at bounding box center [435, 347] width 67 height 33
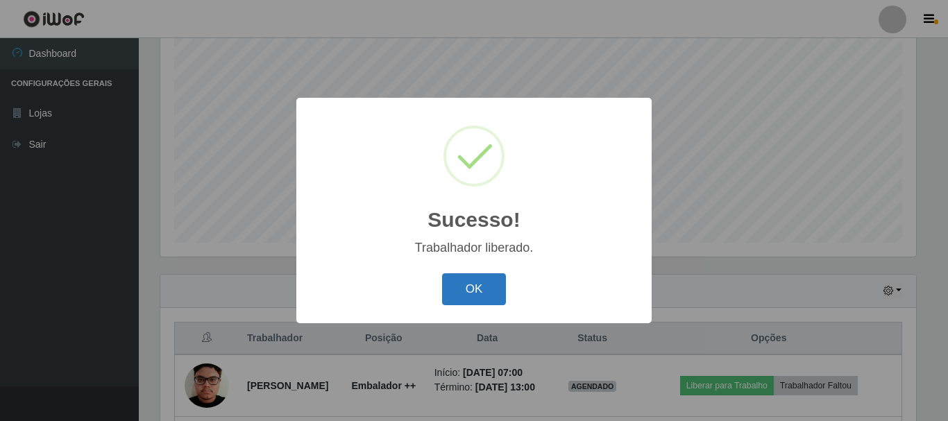
click at [494, 292] on button "OK" at bounding box center [474, 290] width 65 height 33
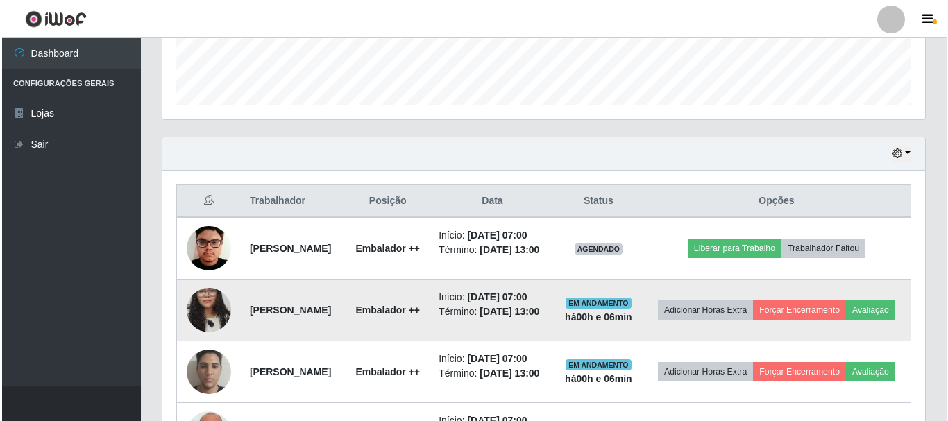
scroll to position [392, 0]
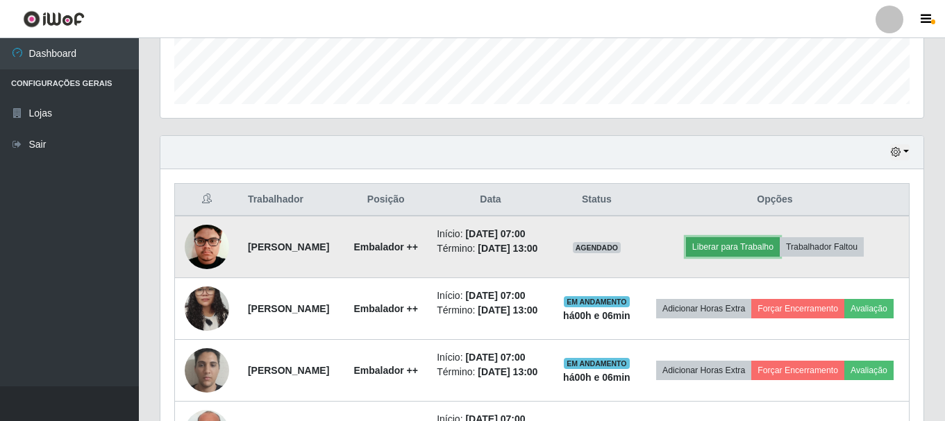
click at [750, 257] on button "Liberar para Trabalho" at bounding box center [733, 246] width 94 height 19
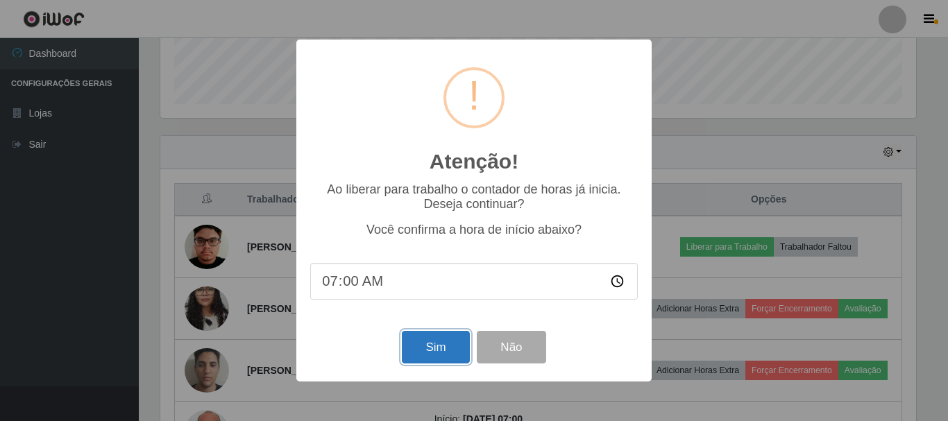
click at [451, 357] on button "Sim" at bounding box center [435, 347] width 67 height 33
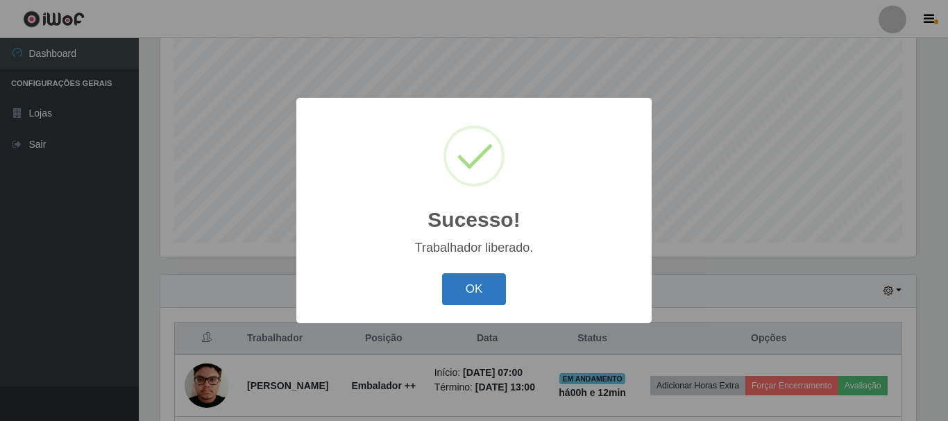
click at [498, 287] on button "OK" at bounding box center [474, 290] width 65 height 33
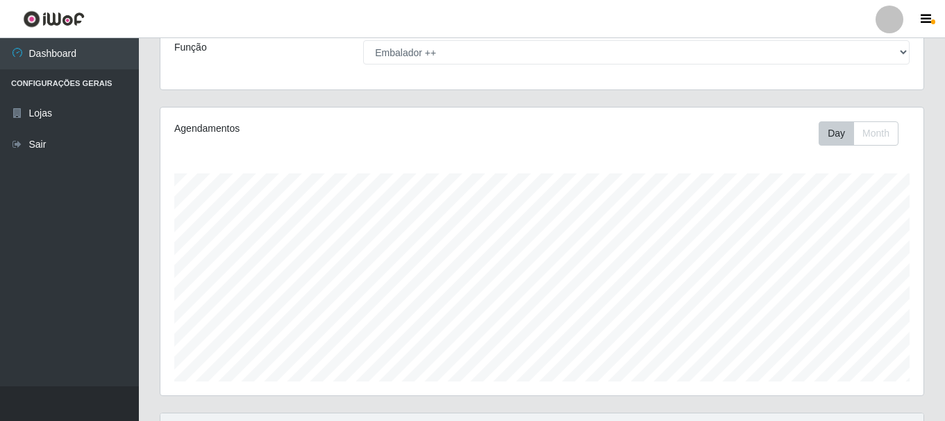
scroll to position [0, 0]
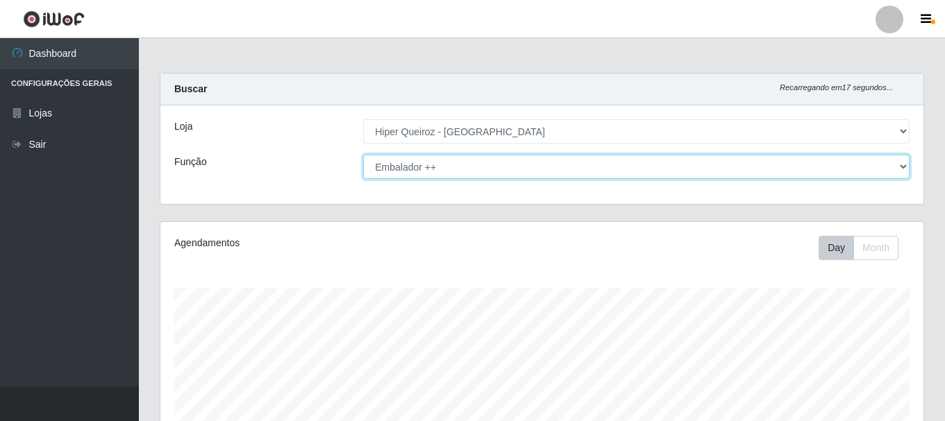
click at [904, 168] on select "[Selecione...] Embalador Embalador + Embalador ++ Operador de Caixa + Operador …" at bounding box center [636, 167] width 546 height 24
click at [363, 155] on select "[Selecione...] Embalador Embalador + Embalador ++ Operador de Caixa + Operador …" at bounding box center [636, 167] width 546 height 24
click at [902, 169] on select "[Selecione...] Embalador Embalador + Embalador ++ Operador de Caixa + Operador …" at bounding box center [636, 167] width 546 height 24
select select "73"
click at [363, 155] on select "[Selecione...] Embalador Embalador + Embalador ++ Operador de Caixa + Operador …" at bounding box center [636, 167] width 546 height 24
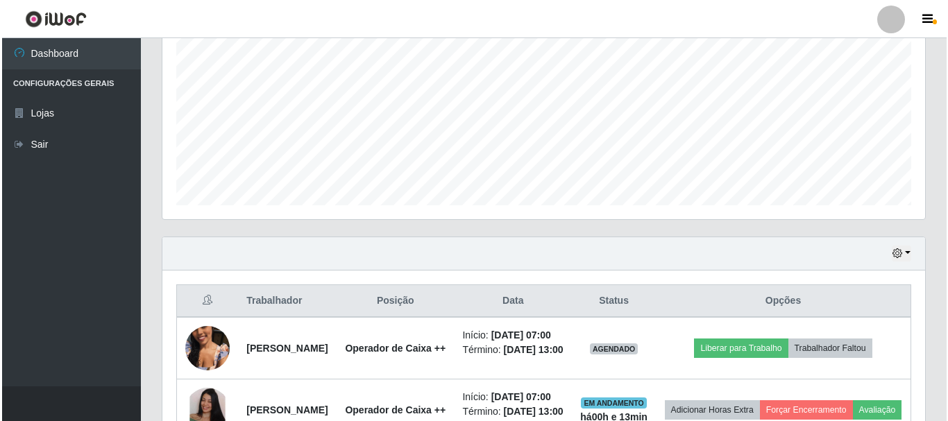
scroll to position [347, 0]
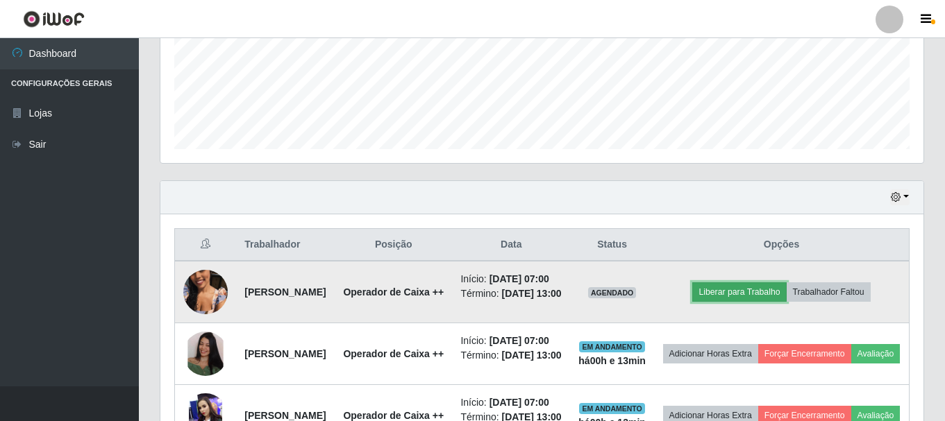
click at [723, 299] on button "Liberar para Trabalho" at bounding box center [739, 292] width 94 height 19
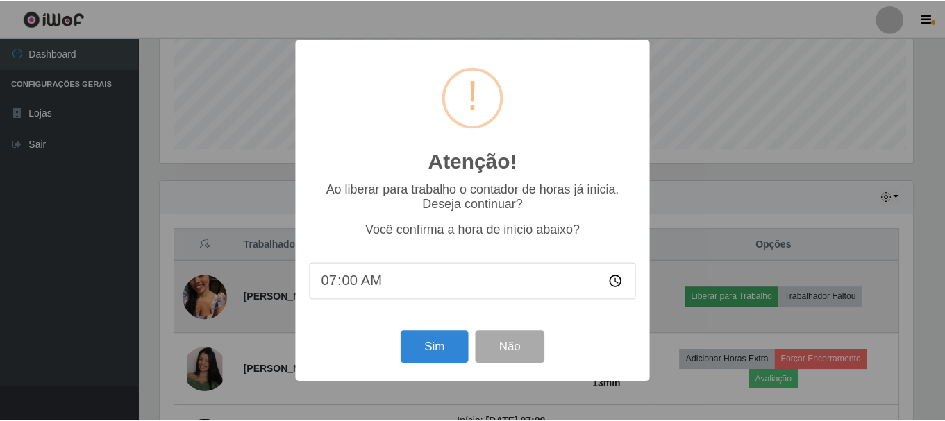
scroll to position [288, 756]
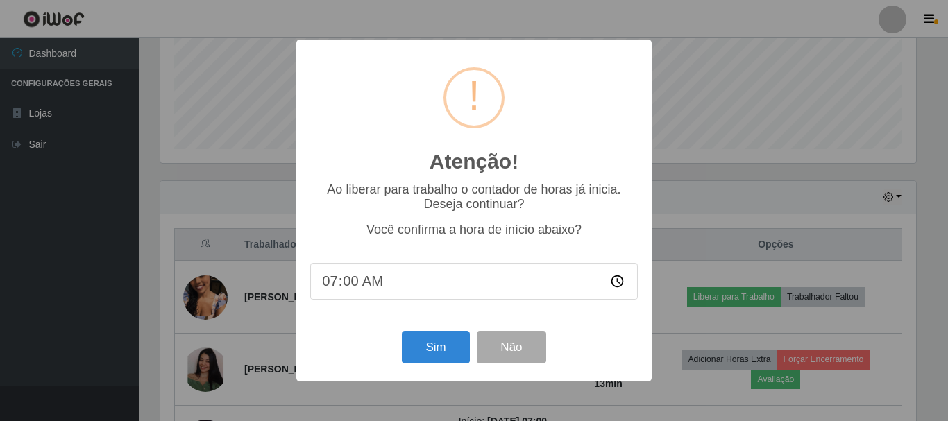
click at [356, 285] on input "07:00" at bounding box center [474, 281] width 328 height 37
type input "07:10"
click at [440, 351] on button "Sim" at bounding box center [435, 347] width 67 height 33
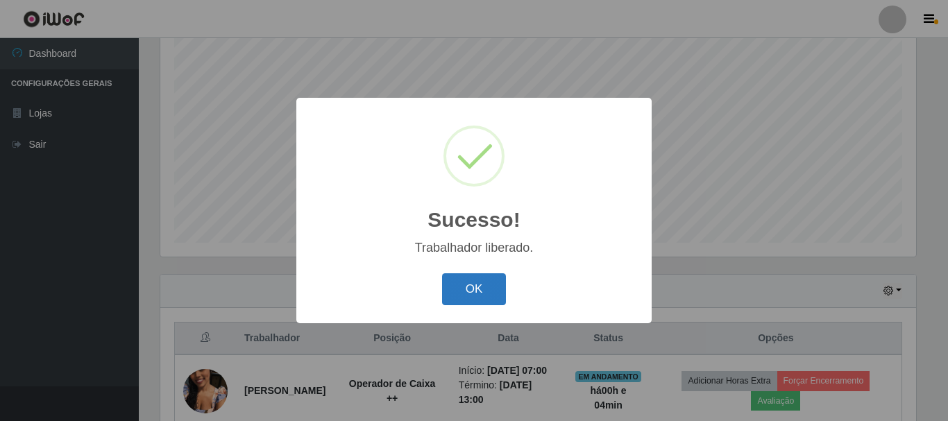
click at [470, 294] on button "OK" at bounding box center [474, 290] width 65 height 33
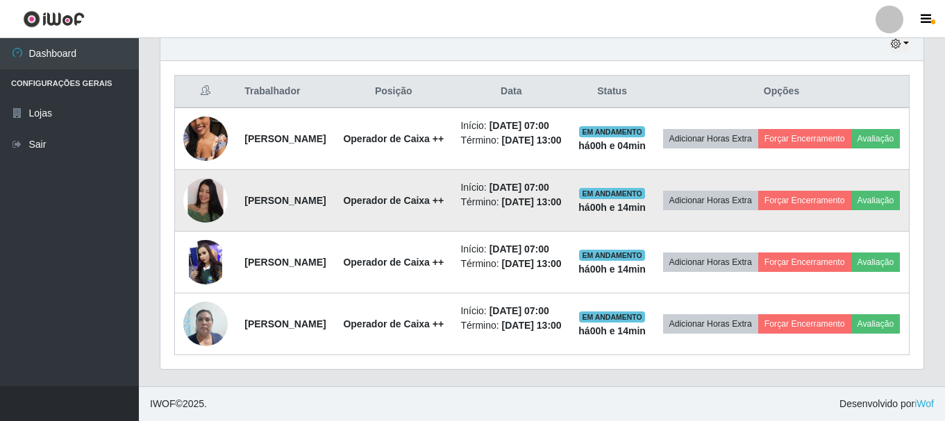
scroll to position [600, 0]
